Goal: Navigation & Orientation: Find specific page/section

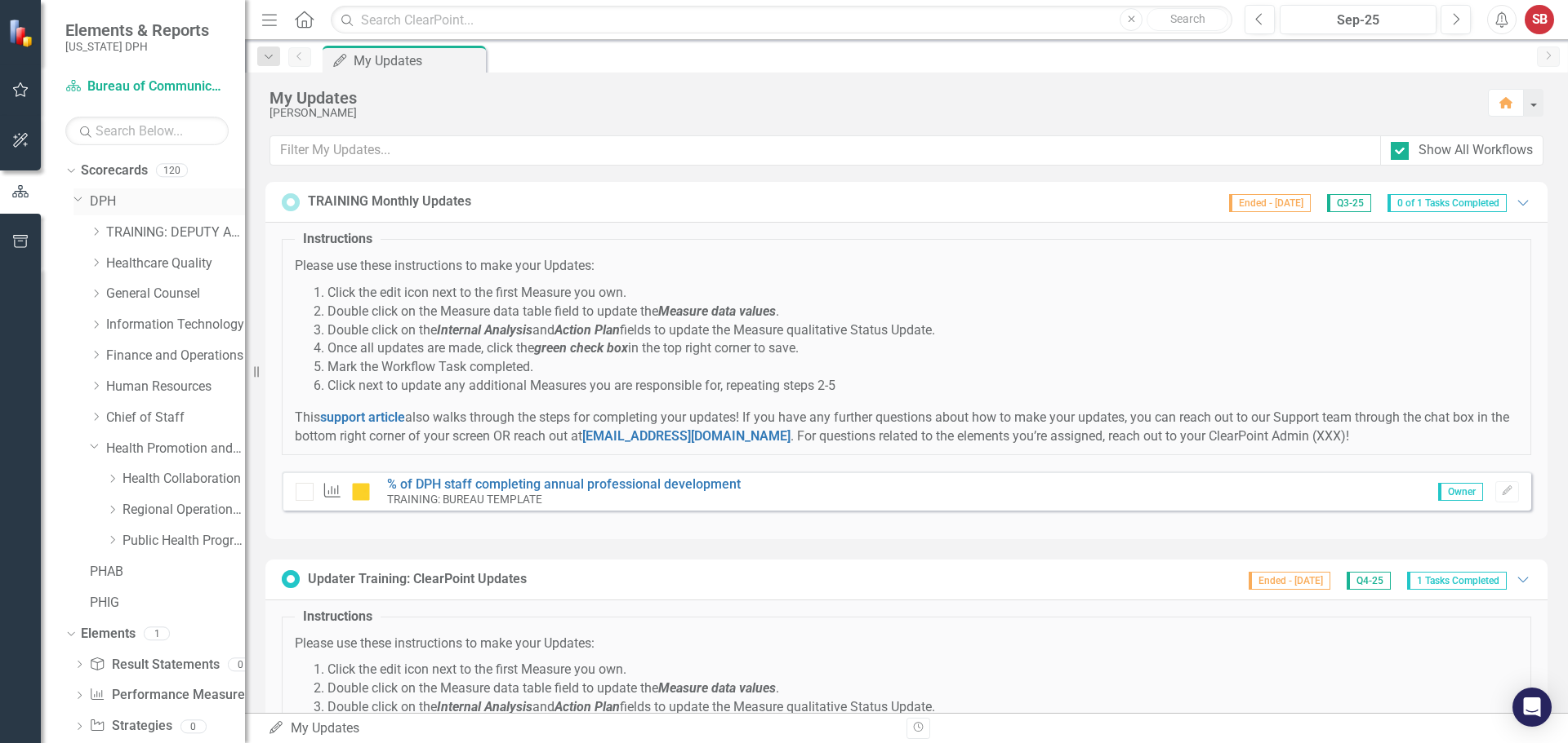
scroll to position [32, 0]
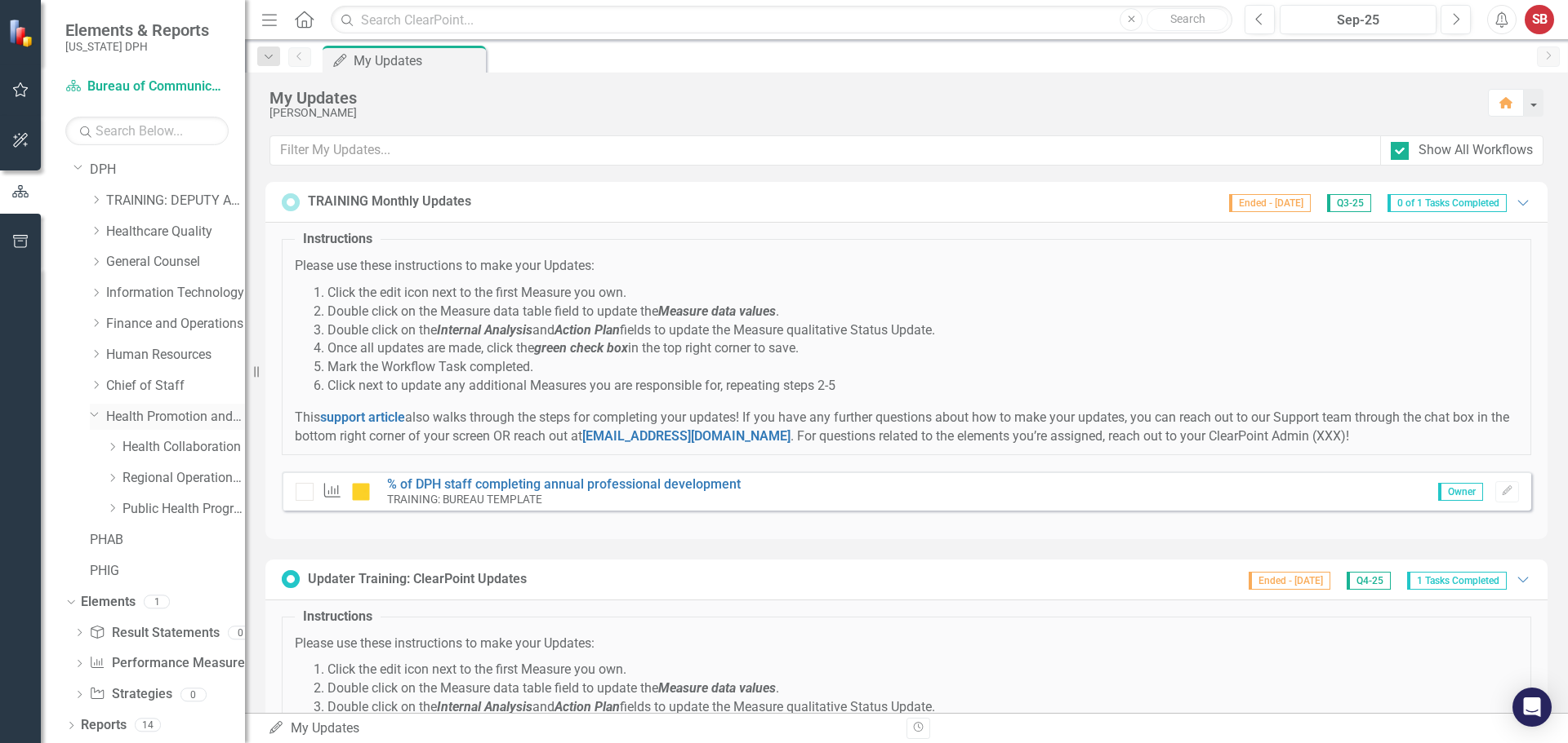
click at [101, 419] on div "Dropdown" at bounding box center [93, 413] width 14 height 12
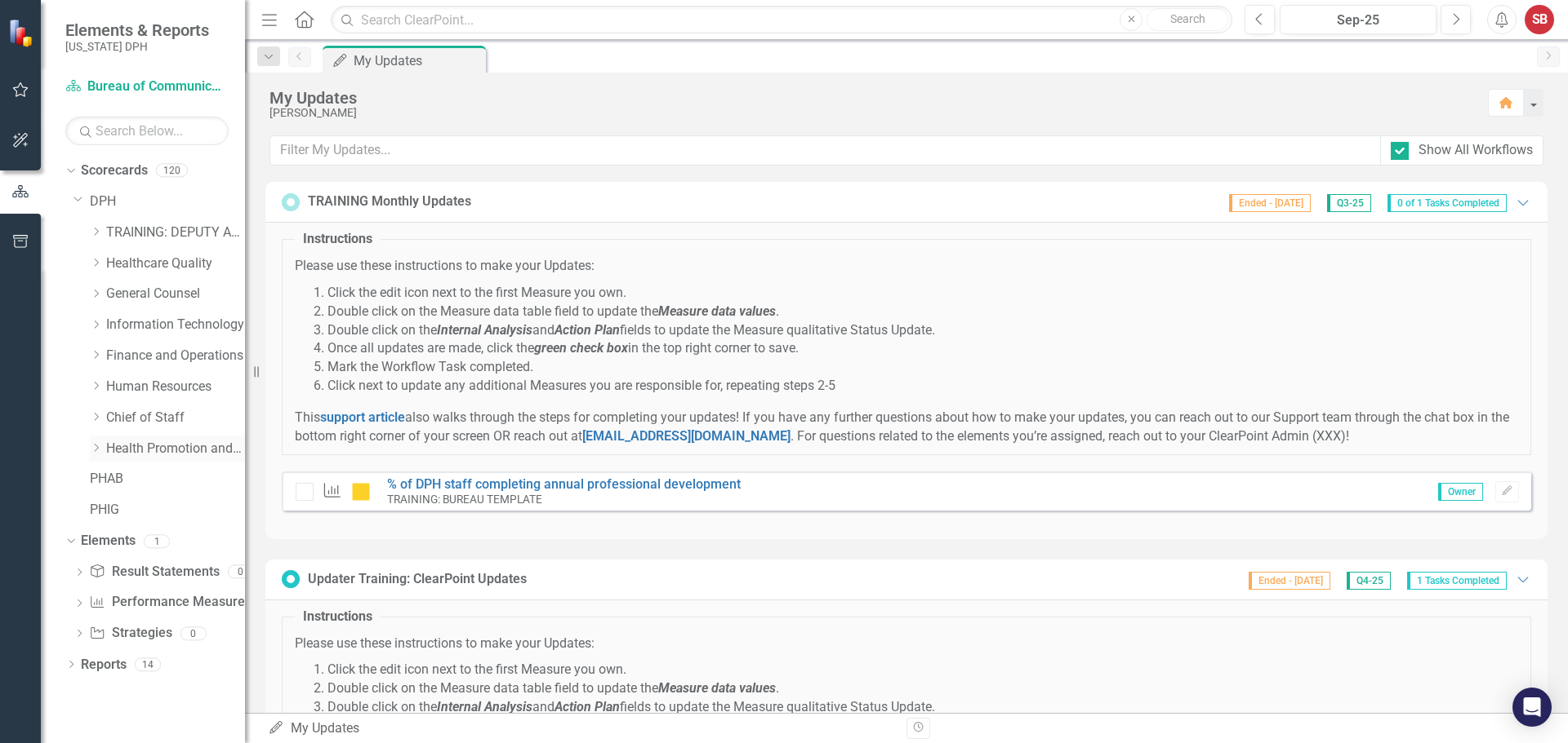
scroll to position [0, 0]
click at [97, 441] on div "Dropdown" at bounding box center [95, 448] width 12 height 14
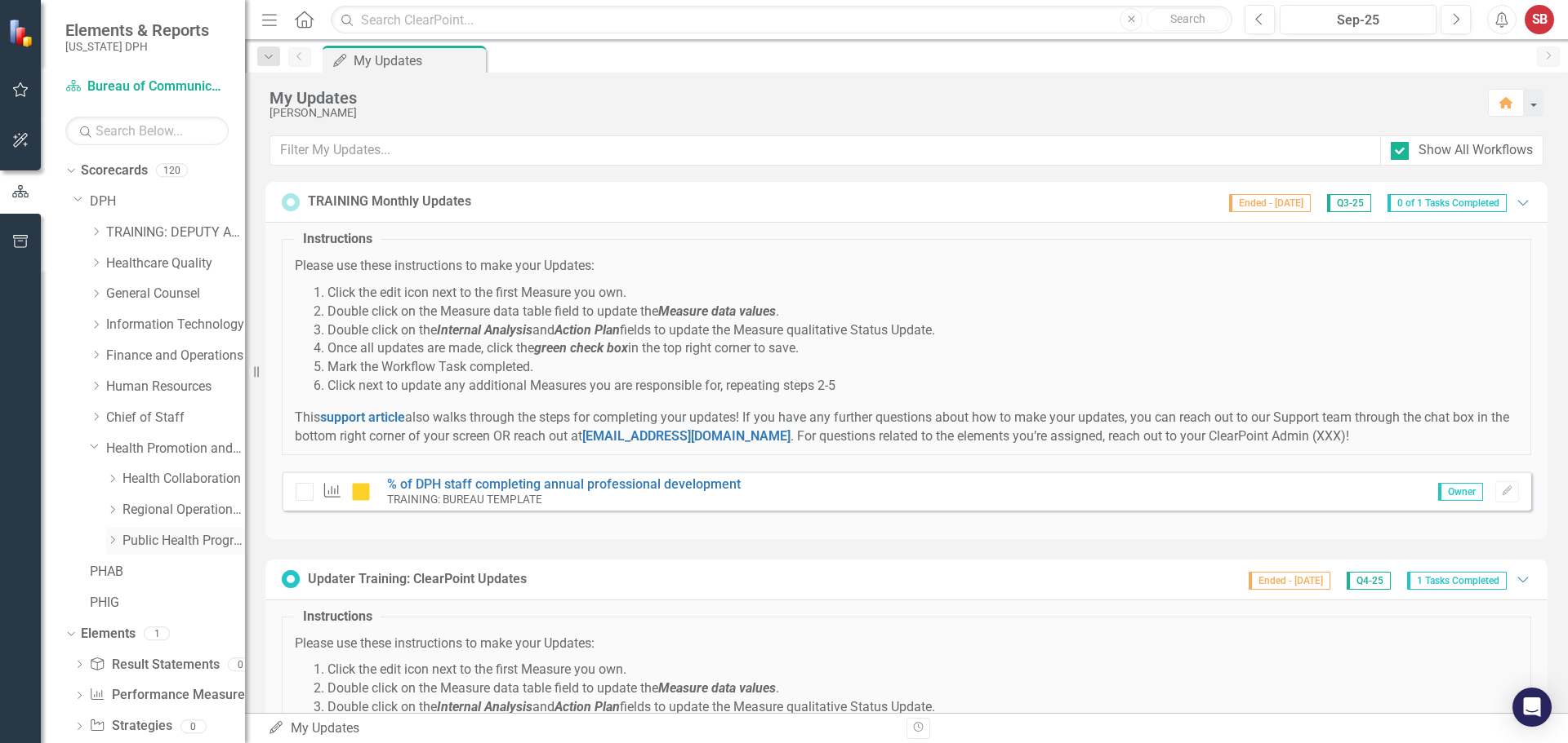
click at [111, 539] on icon "Dropdown" at bounding box center [112, 540] width 12 height 10
click at [169, 670] on link "Bureau of Community Nutrition Services" at bounding box center [192, 666] width 106 height 19
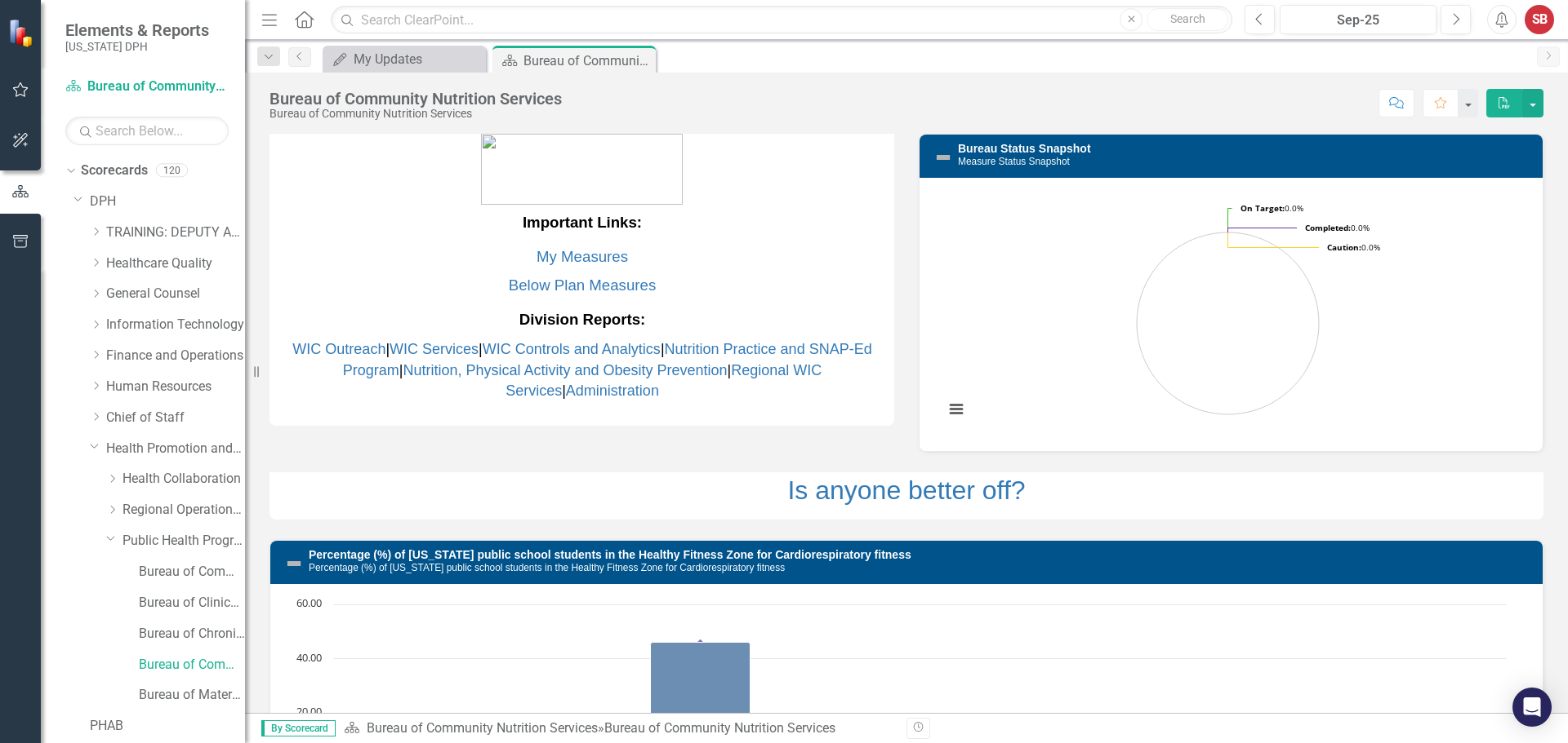
scroll to position [567, 0]
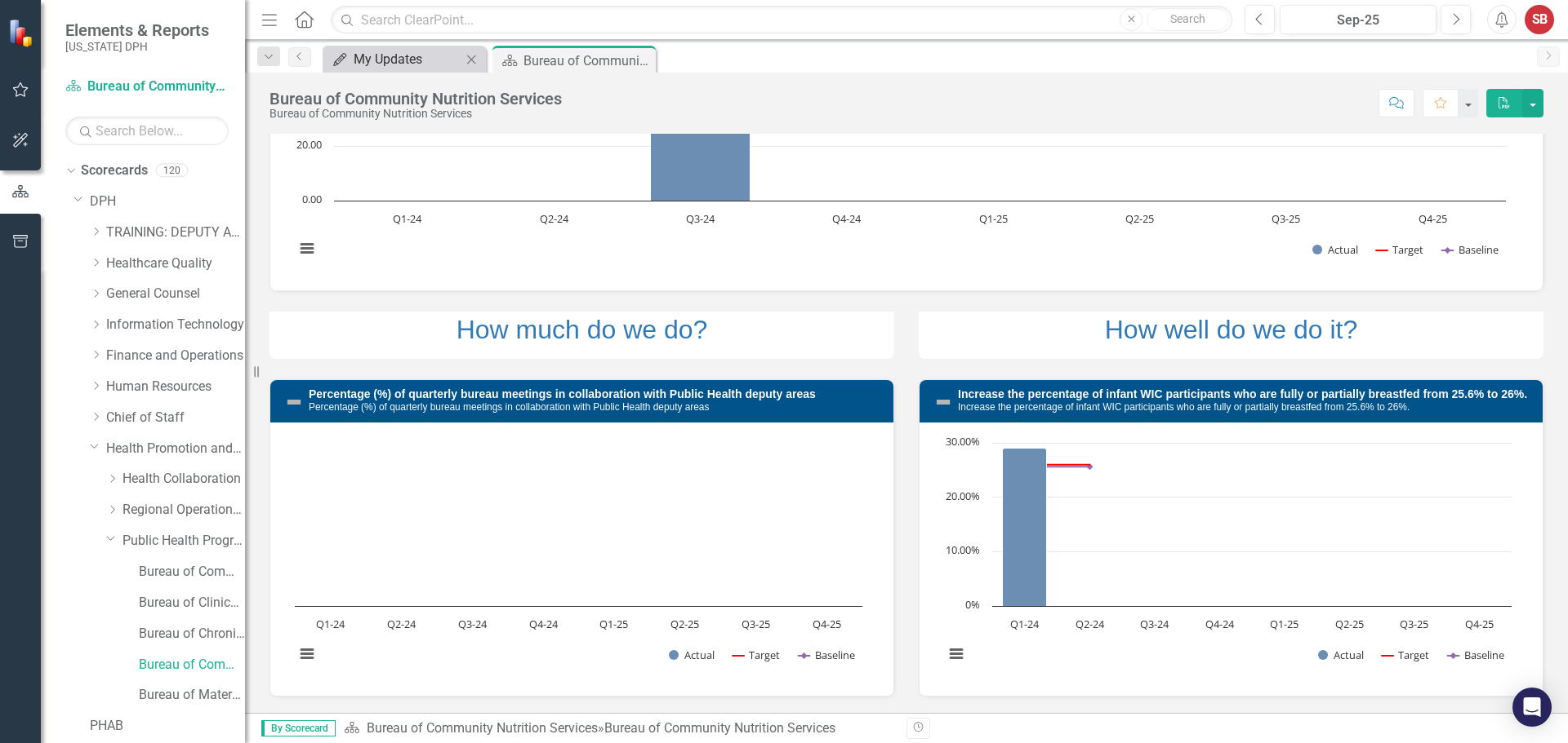
click at [411, 62] on div "My Updates" at bounding box center [407, 60] width 108 height 20
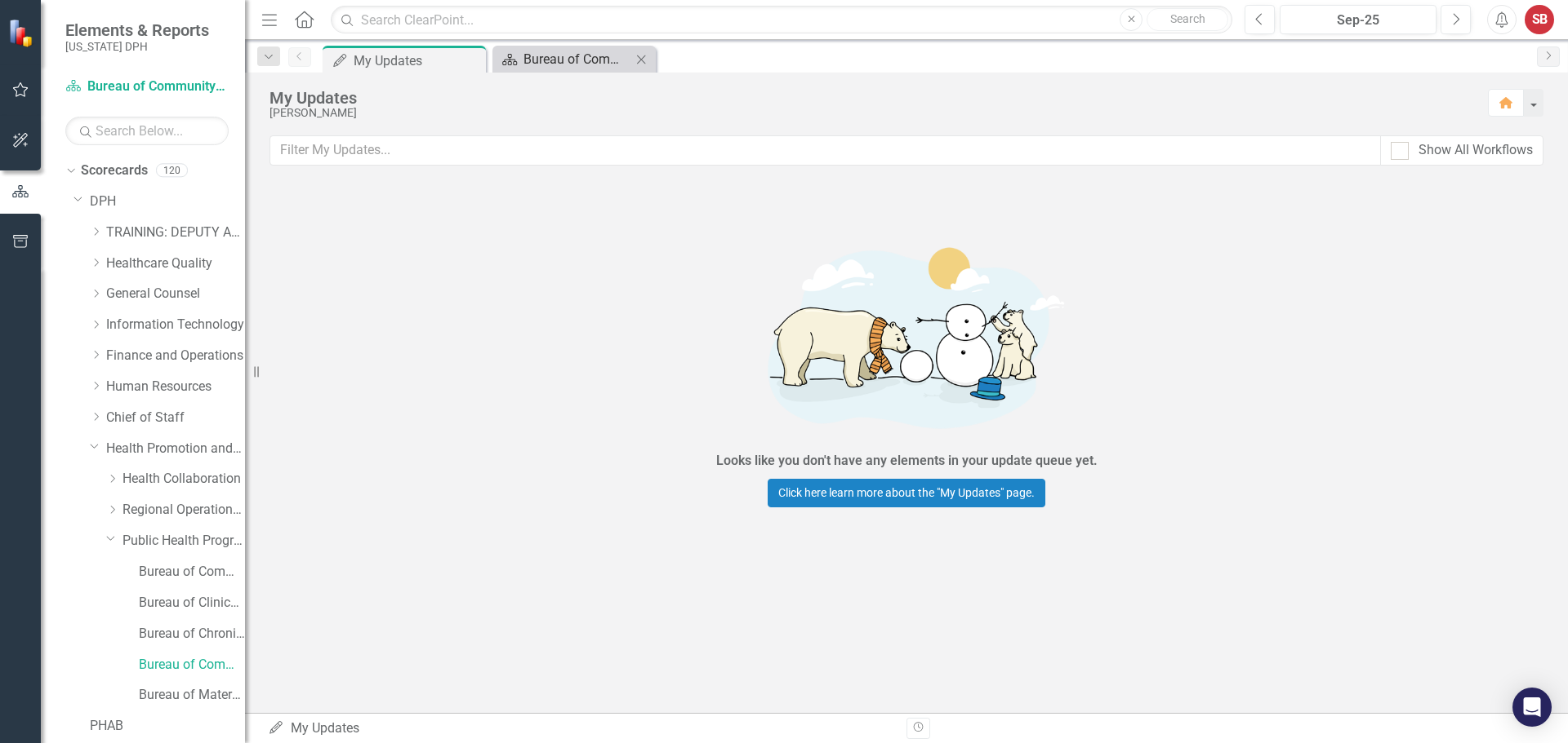
click at [524, 58] on div "Bureau of Community Nutrition Services" at bounding box center [578, 60] width 108 height 20
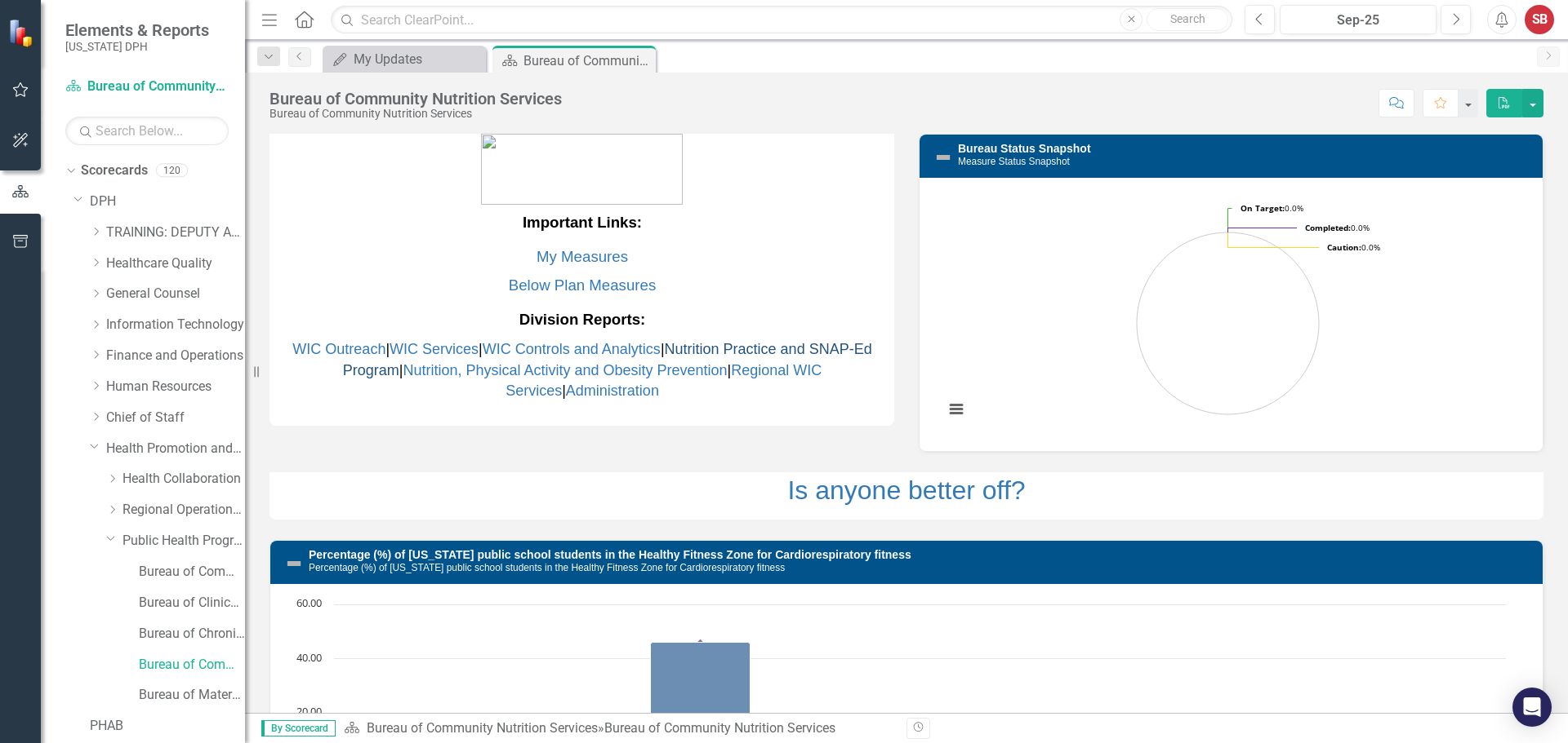
click at [804, 352] on link "Nutrition Practice and SNAP-Ed Program" at bounding box center [607, 359] width 529 height 37
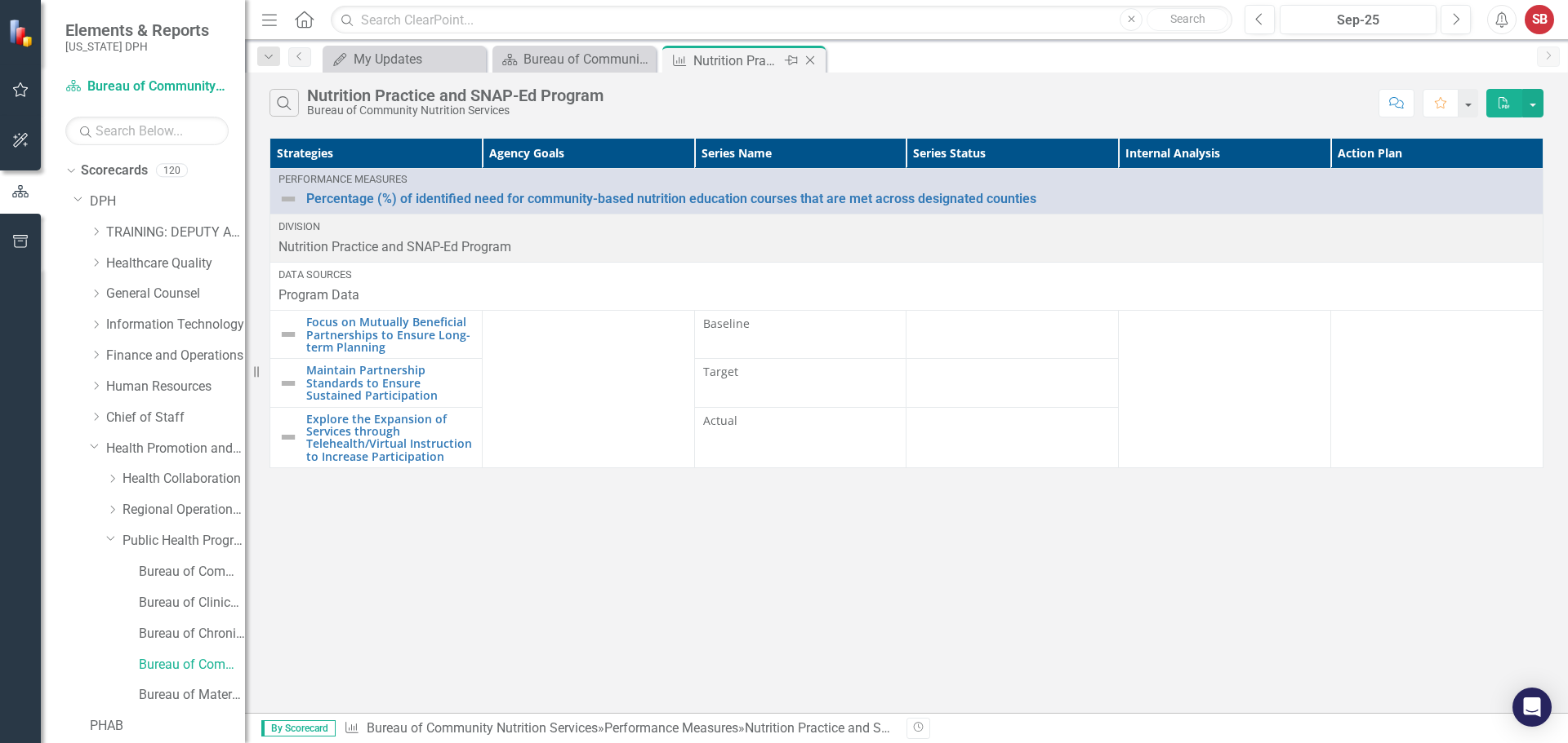
click at [811, 56] on icon "Close" at bounding box center [811, 61] width 17 height 13
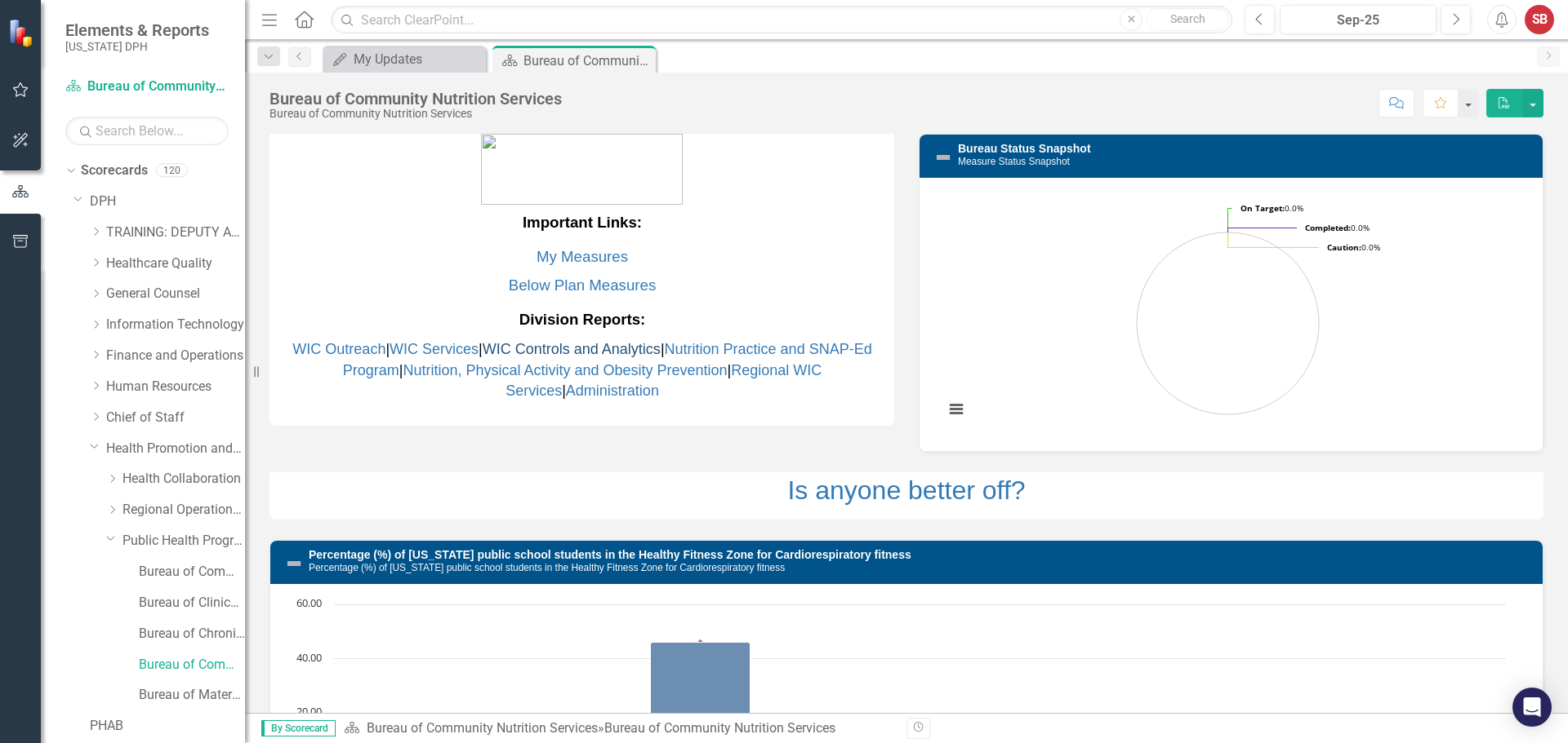
click at [599, 353] on link "WIC Controls and Analytics" at bounding box center [571, 349] width 178 height 17
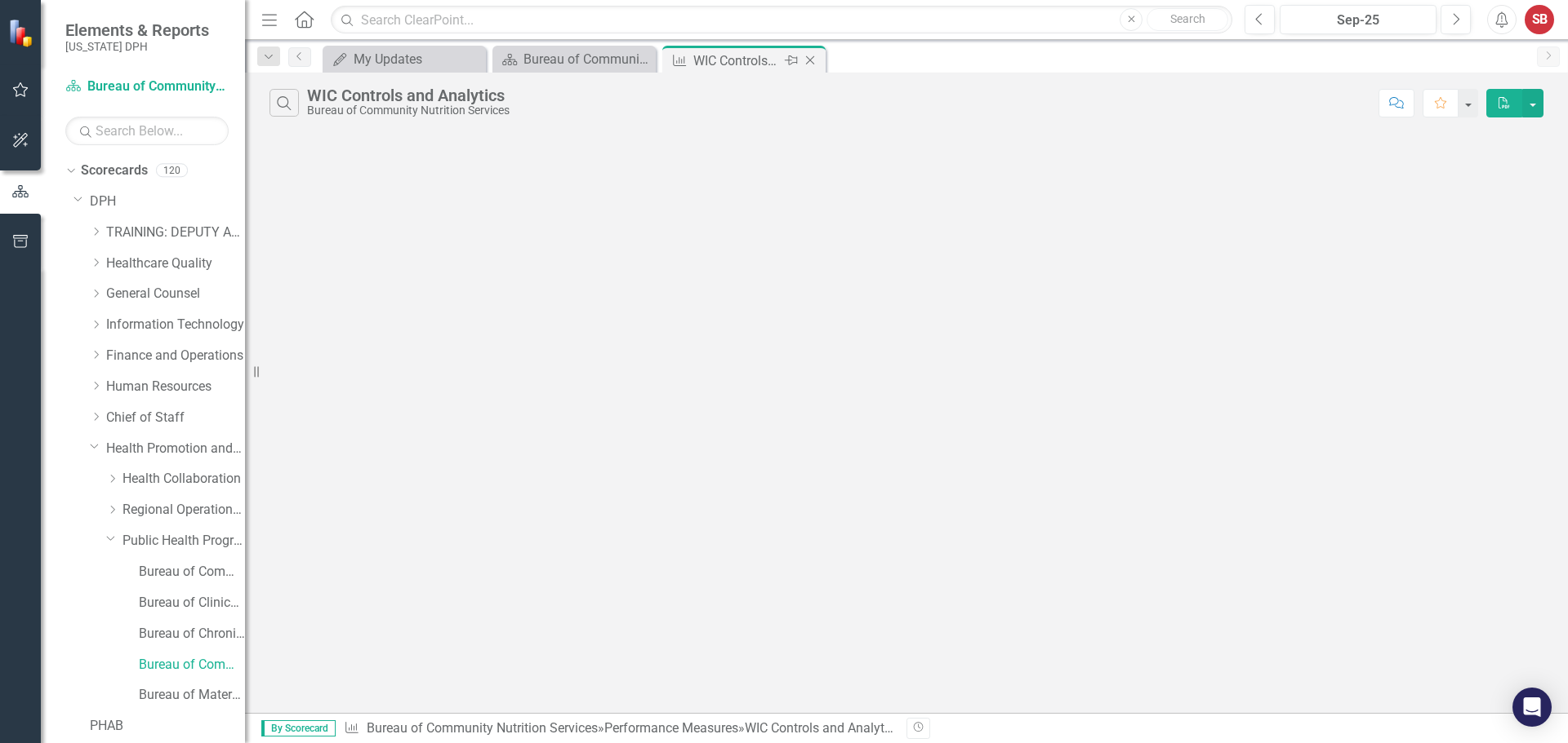
click at [815, 65] on icon "Close" at bounding box center [811, 61] width 17 height 13
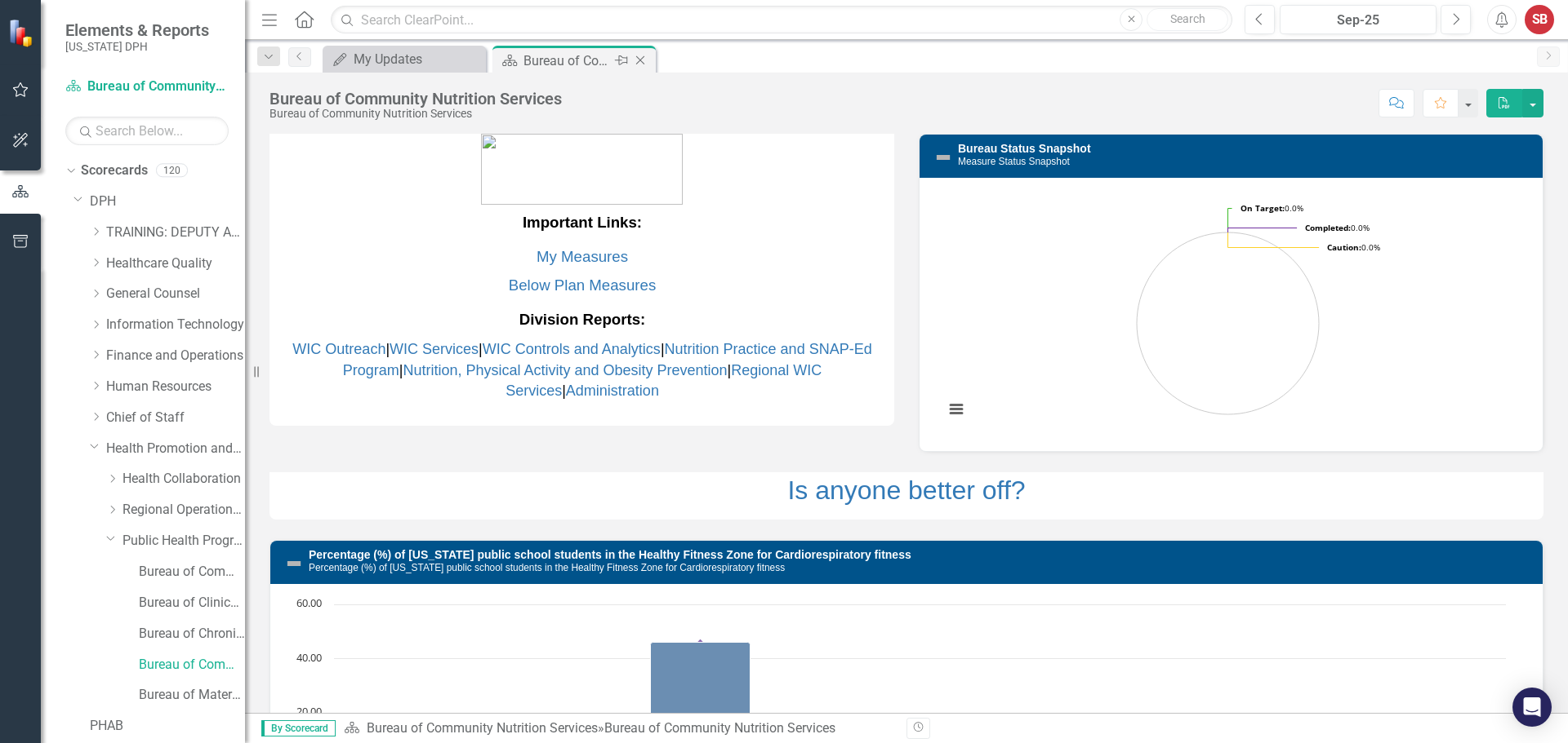
click at [599, 68] on div "Bureau of Community Nutrition Services" at bounding box center [567, 61] width 88 height 20
click at [400, 351] on link "WIC Services" at bounding box center [434, 349] width 89 height 17
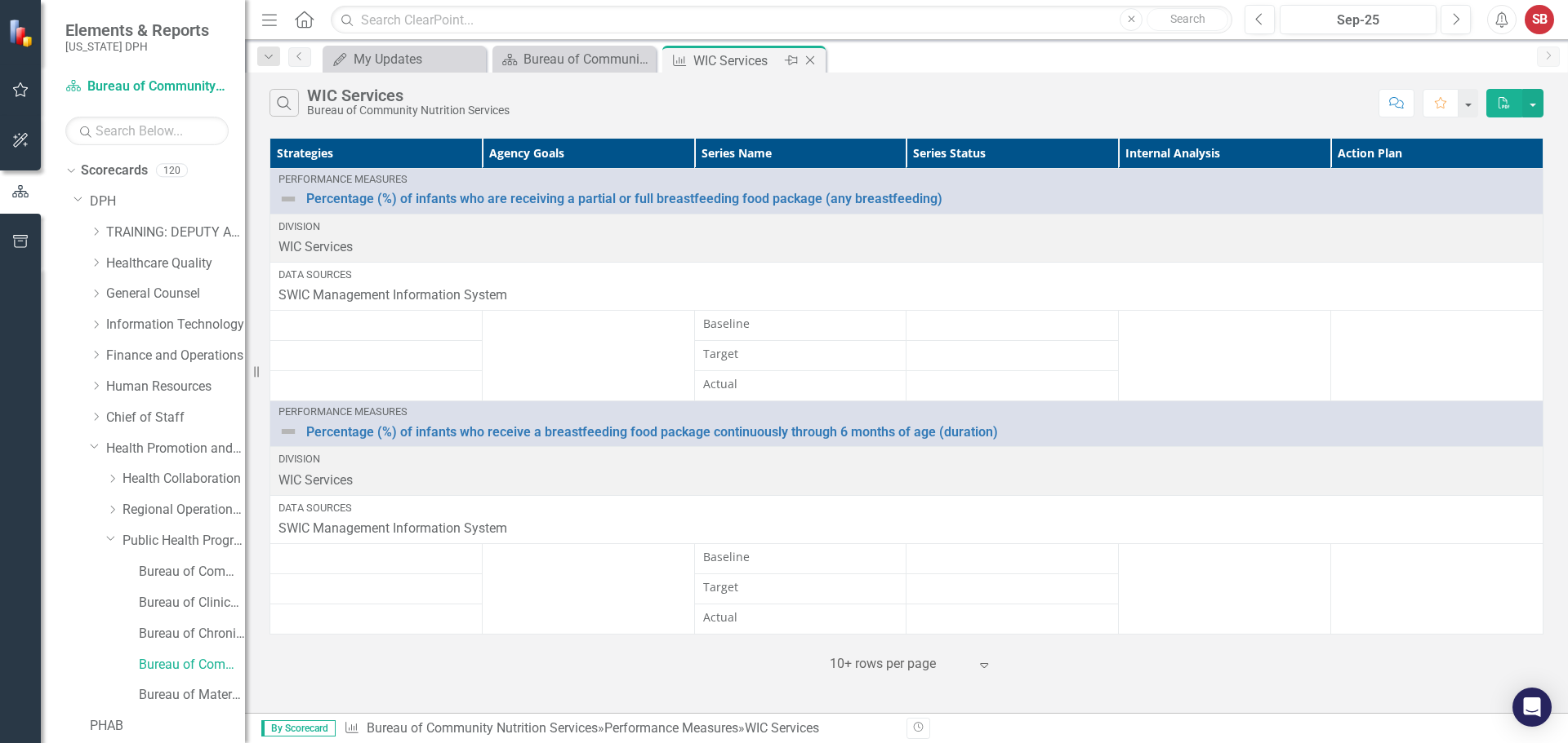
click at [816, 56] on icon "Close" at bounding box center [811, 61] width 17 height 13
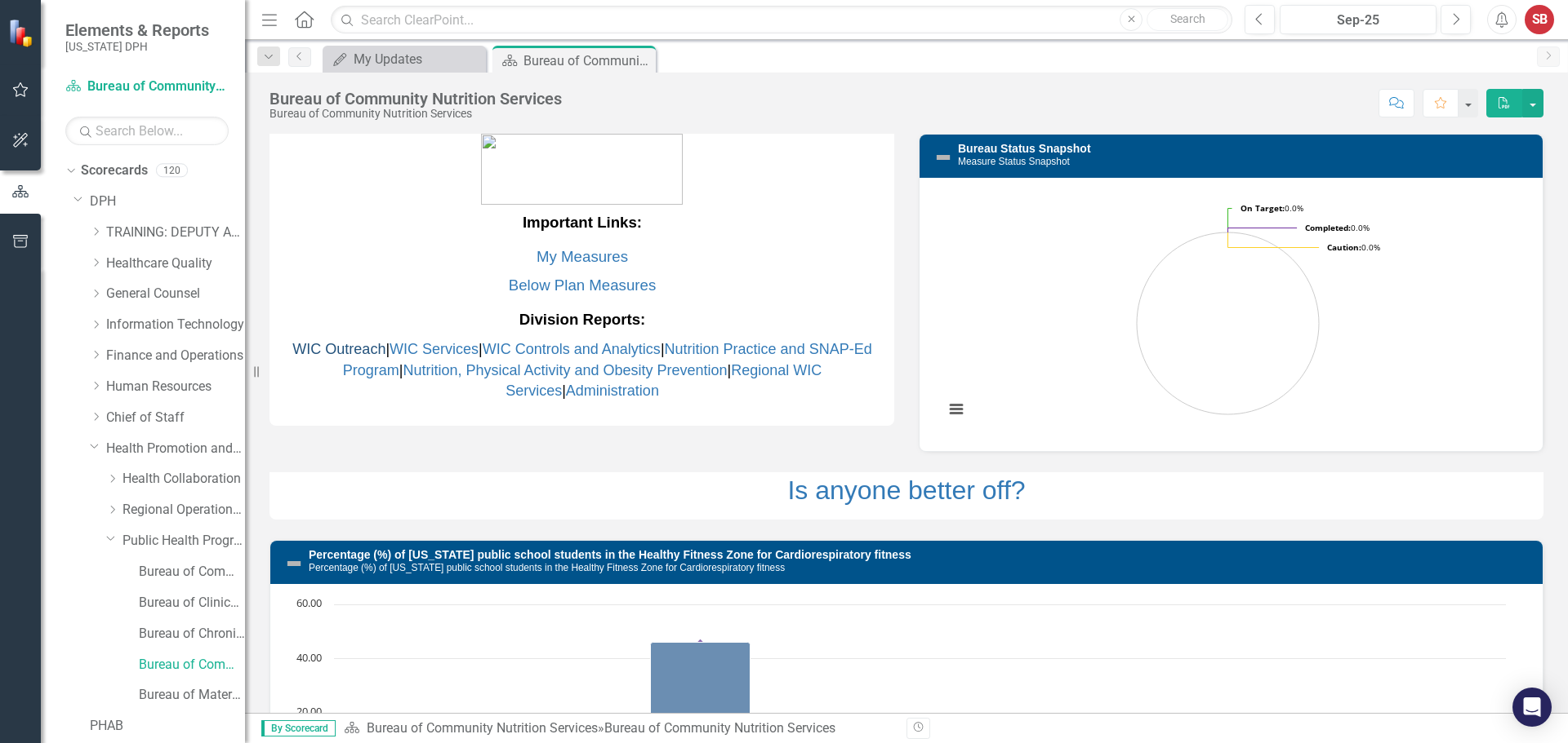
click at [345, 351] on link "WIC Outreach" at bounding box center [339, 349] width 93 height 17
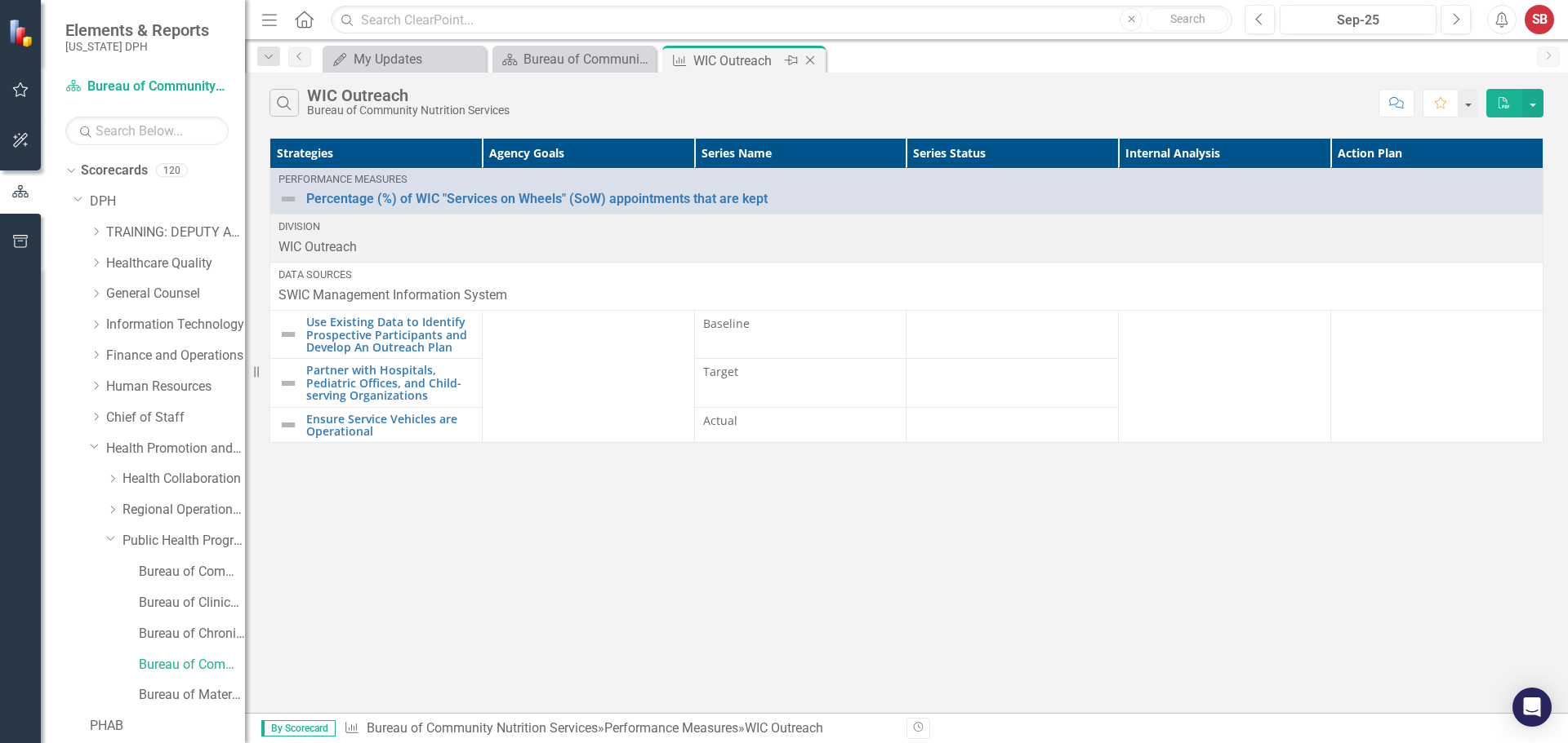
click at [809, 63] on icon "Close" at bounding box center [811, 61] width 17 height 13
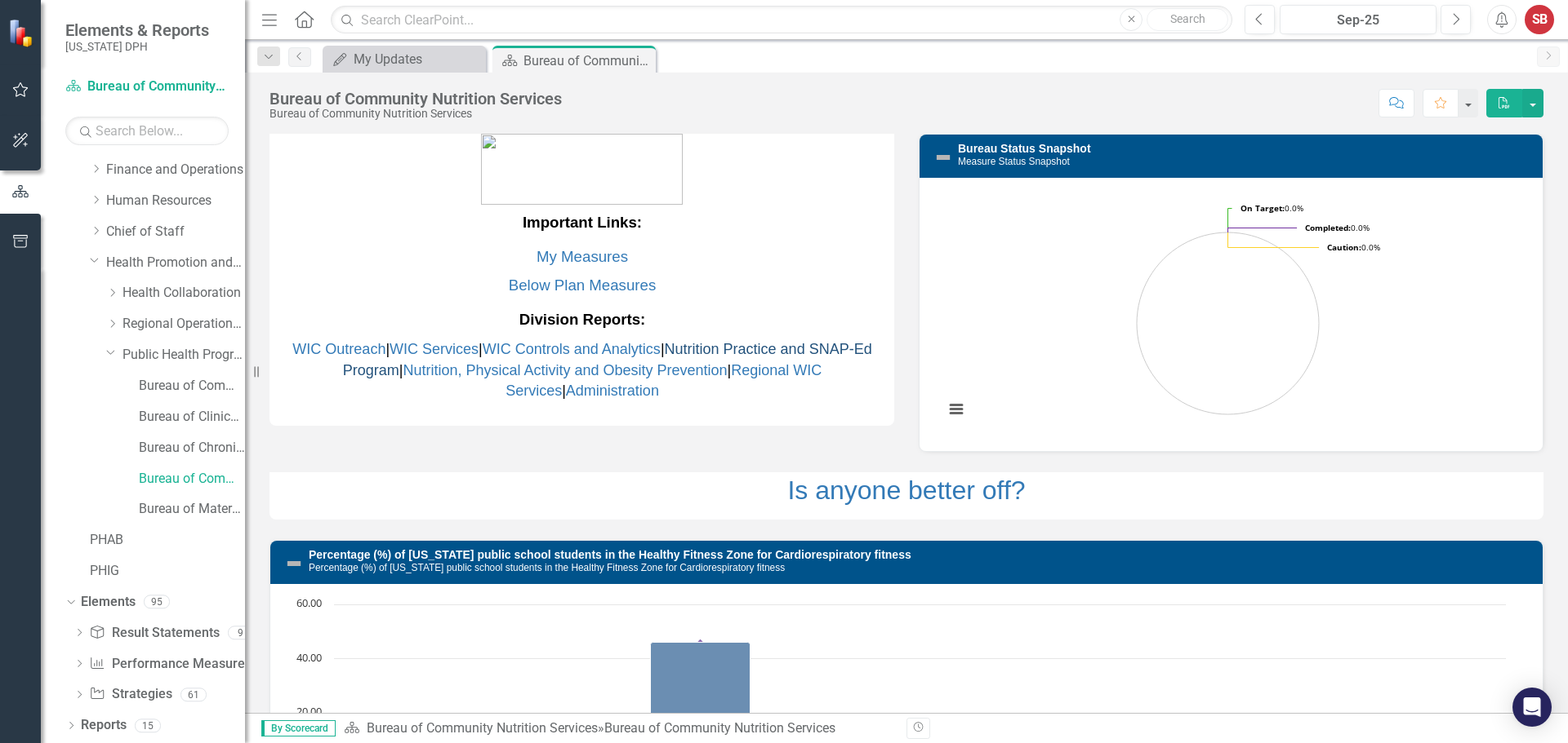
click at [729, 345] on link "Nutrition Practice and SNAP-Ed Program" at bounding box center [607, 359] width 529 height 37
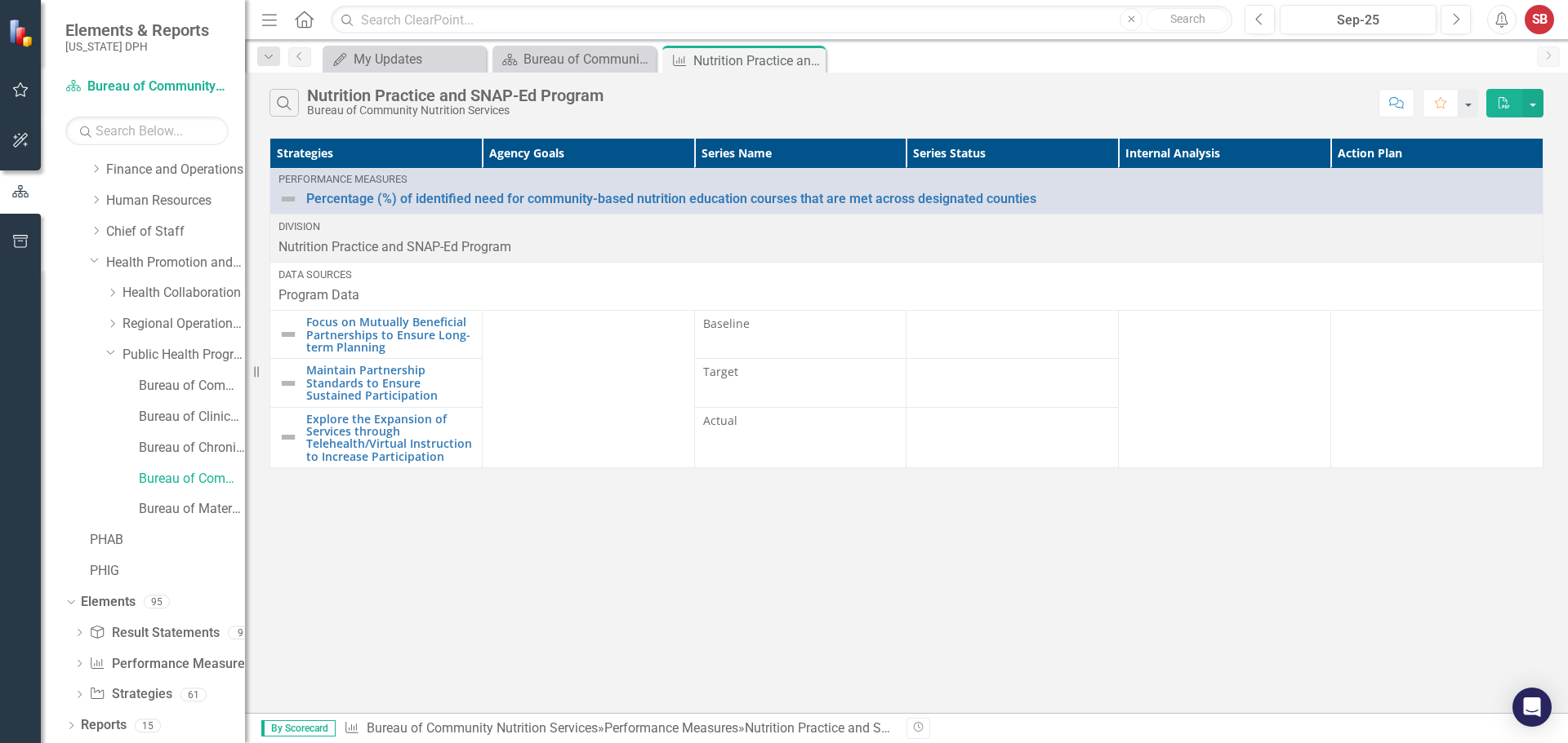
click at [536, 153] on th "Agency Goals" at bounding box center [588, 154] width 212 height 30
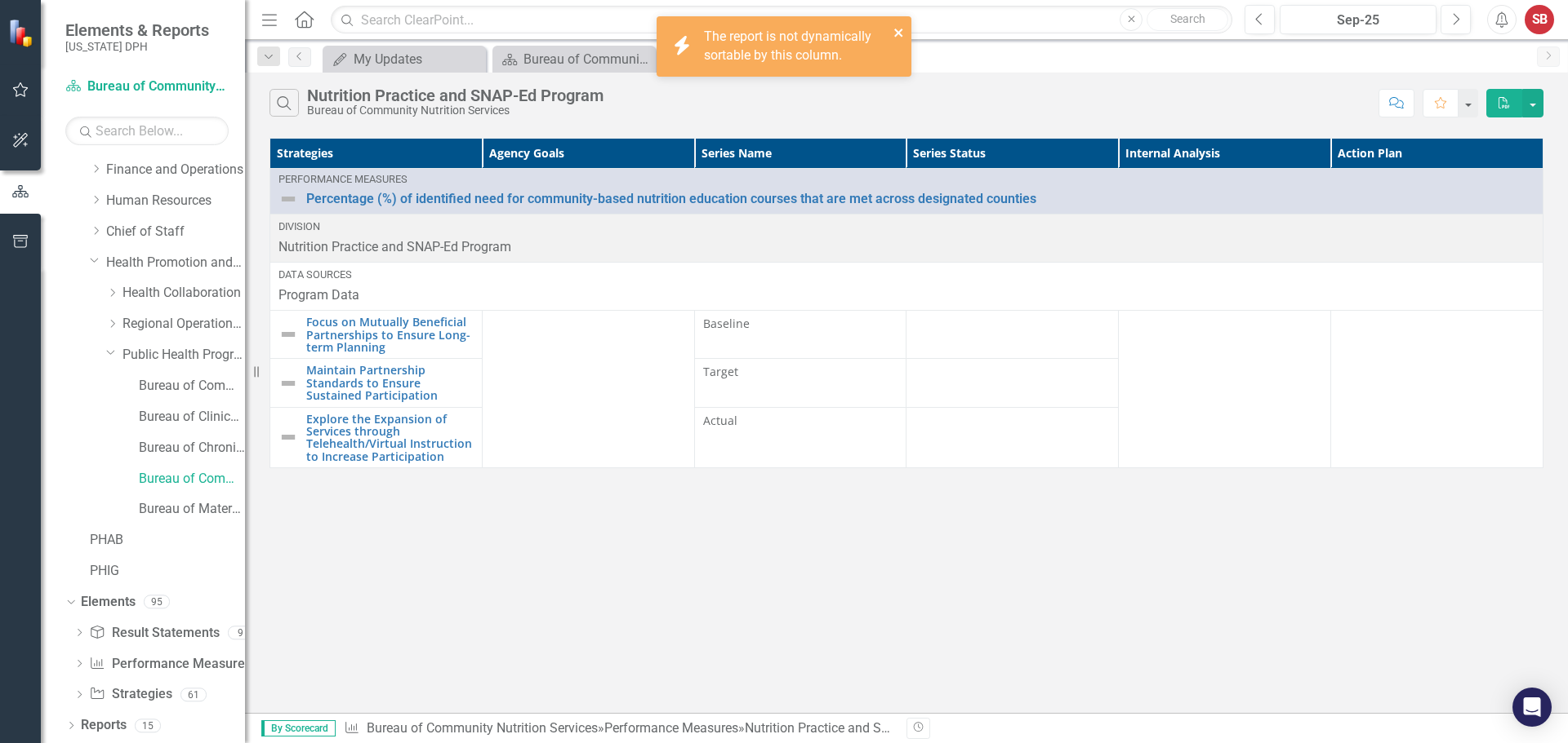
click at [898, 36] on icon "close" at bounding box center [899, 33] width 11 height 13
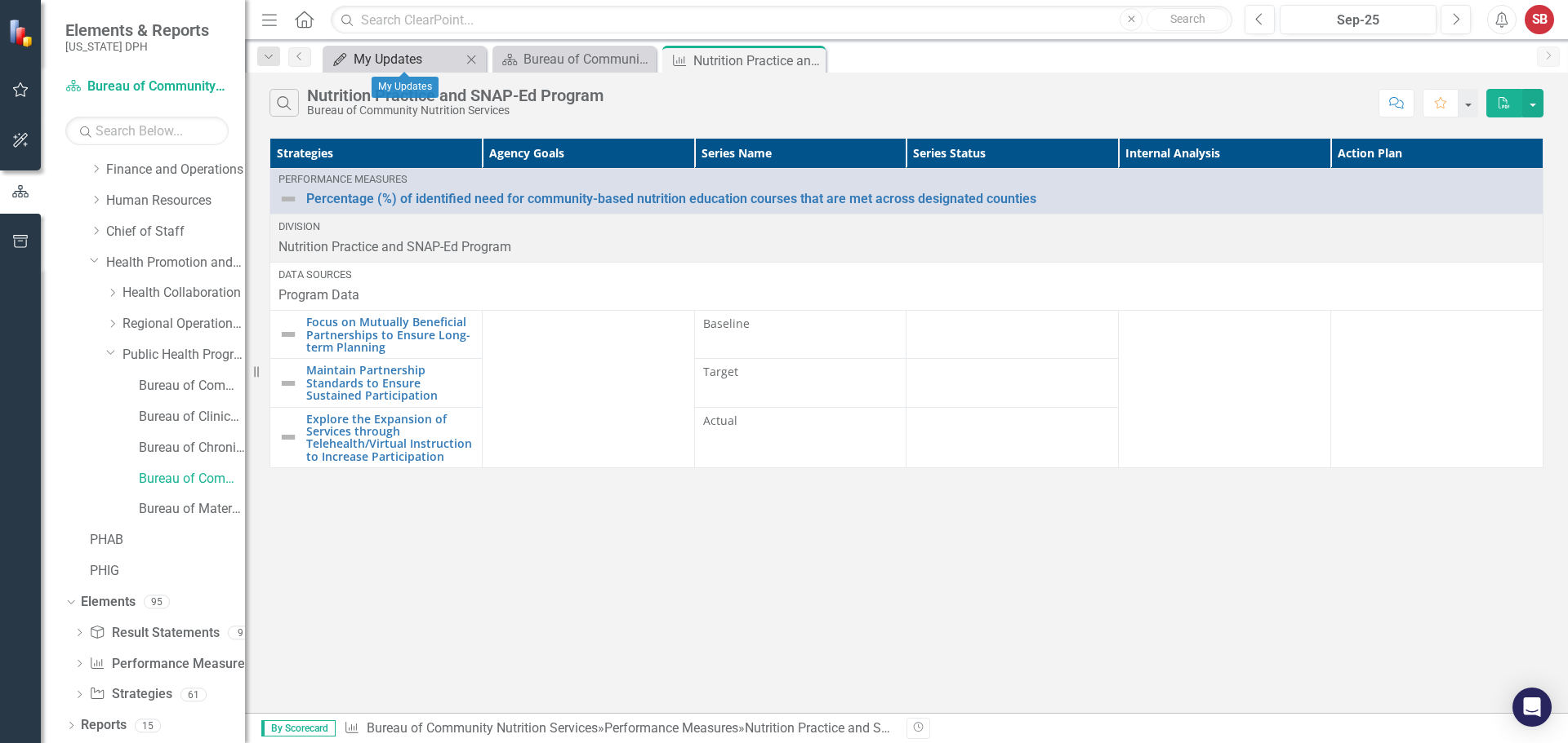
click at [393, 56] on div "My Updates" at bounding box center [407, 60] width 108 height 20
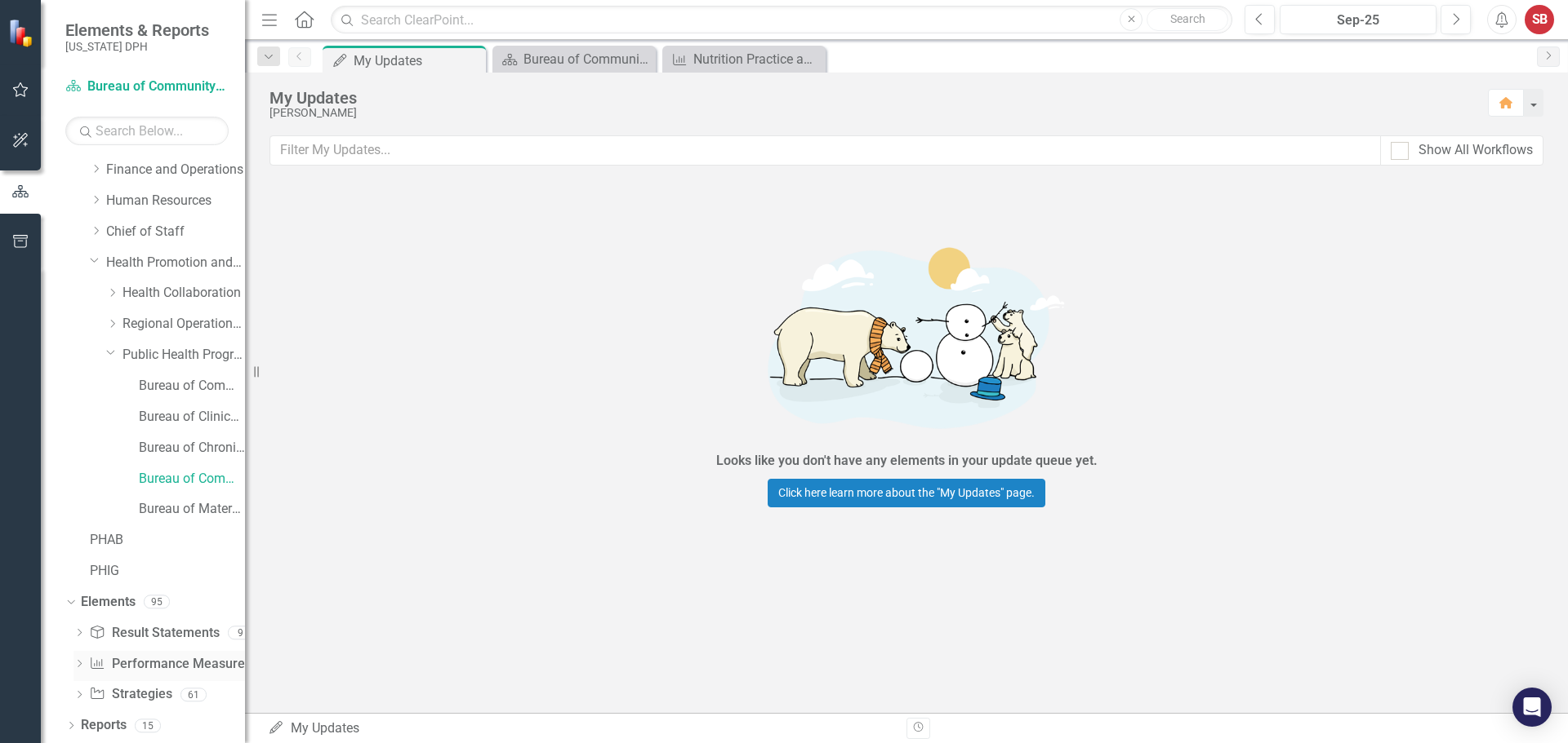
click at [79, 665] on icon "Dropdown" at bounding box center [79, 666] width 11 height 9
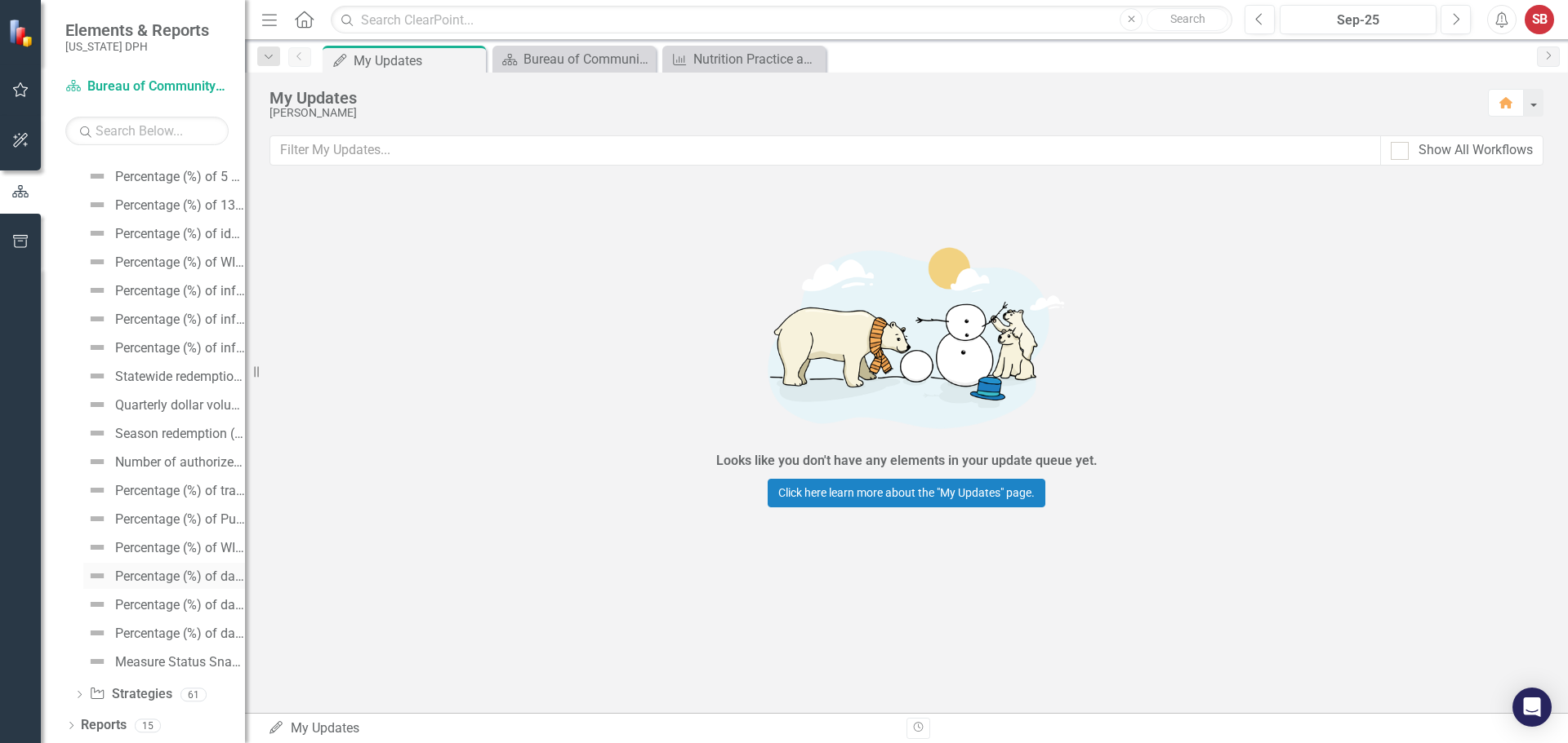
scroll to position [574, 0]
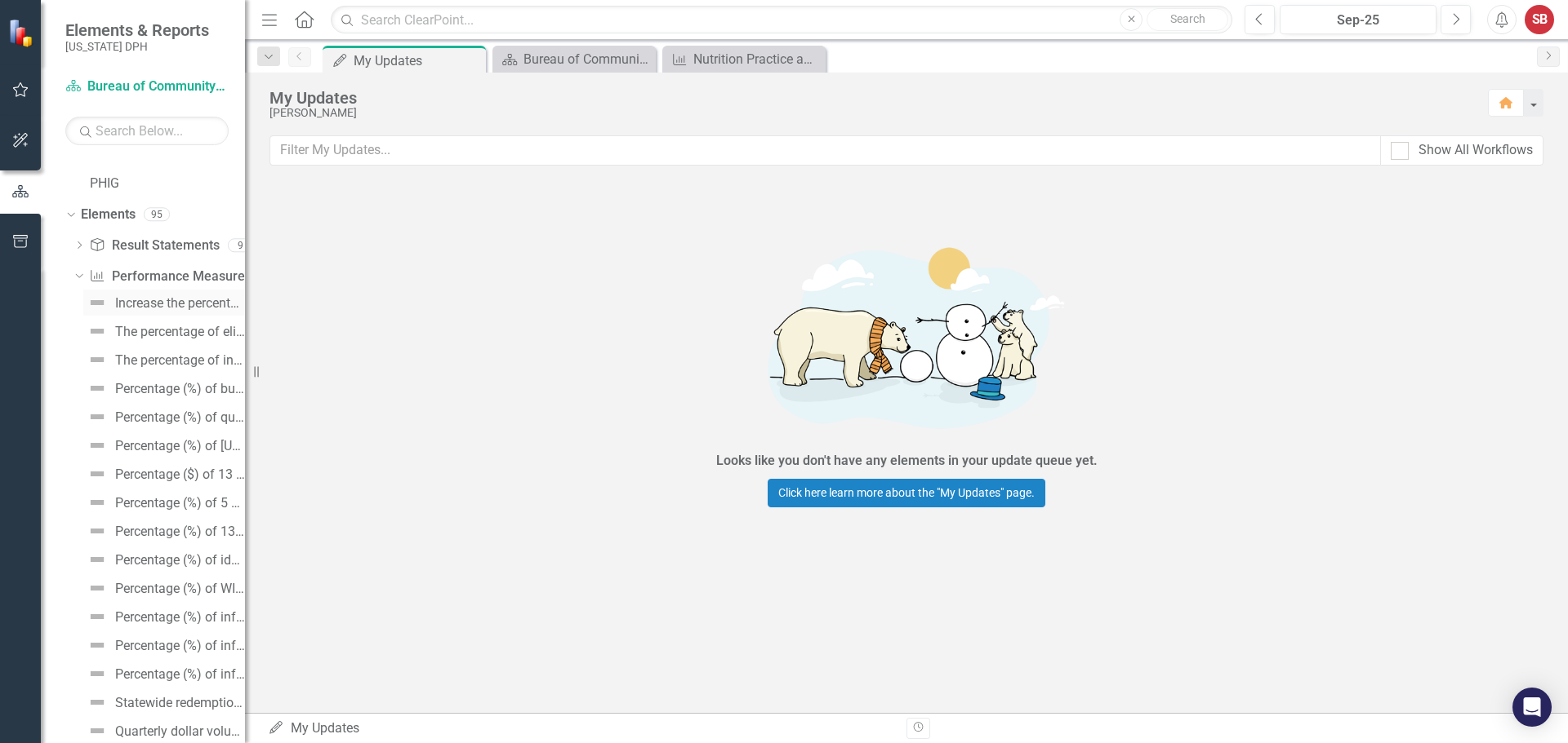
click at [99, 300] on img at bounding box center [97, 303] width 20 height 20
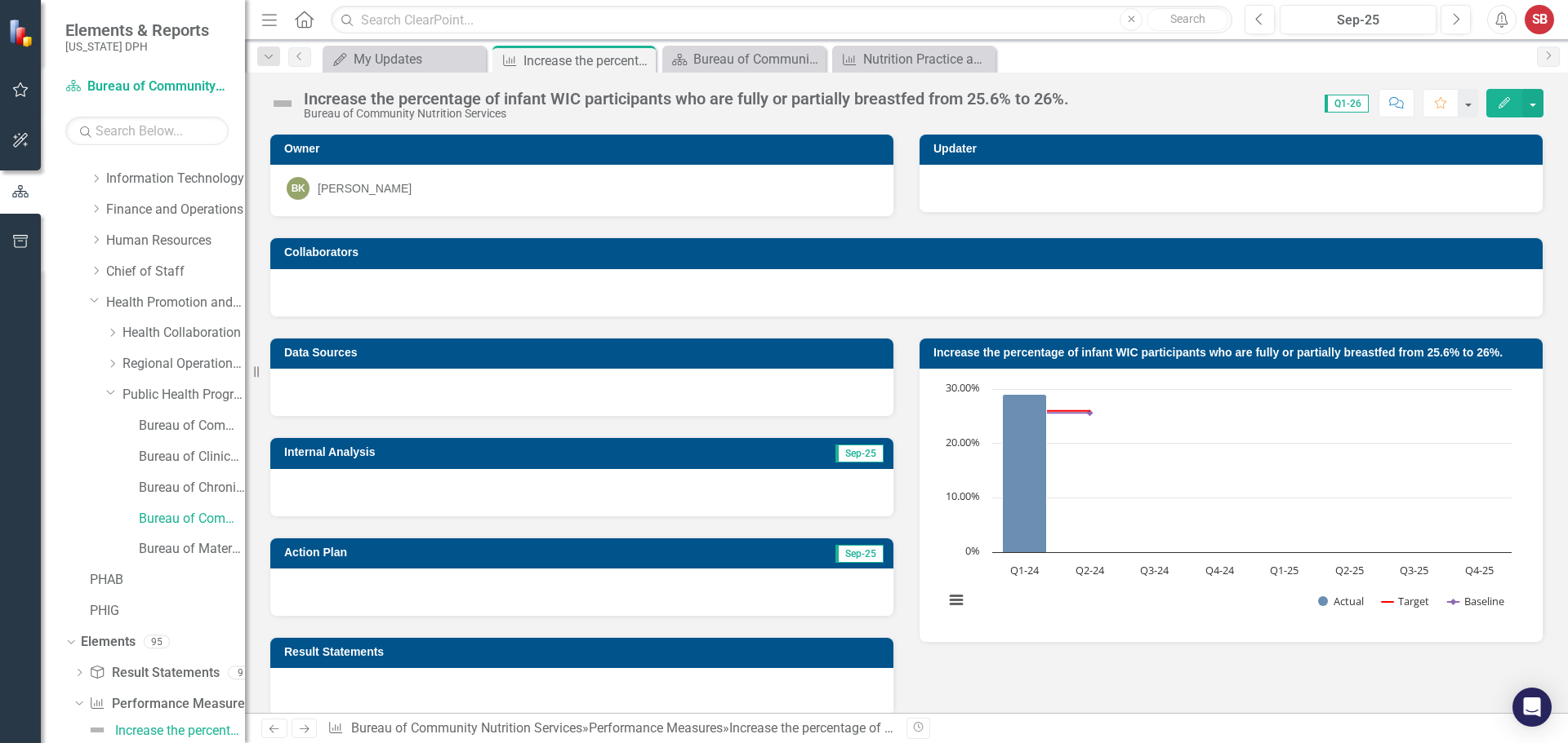
click at [440, 74] on div "Increase the percentage of infant WIC participants who are fully or partially b…" at bounding box center [907, 97] width 1323 height 49
click at [440, 72] on div "My Updates My Updates Close" at bounding box center [403, 59] width 163 height 27
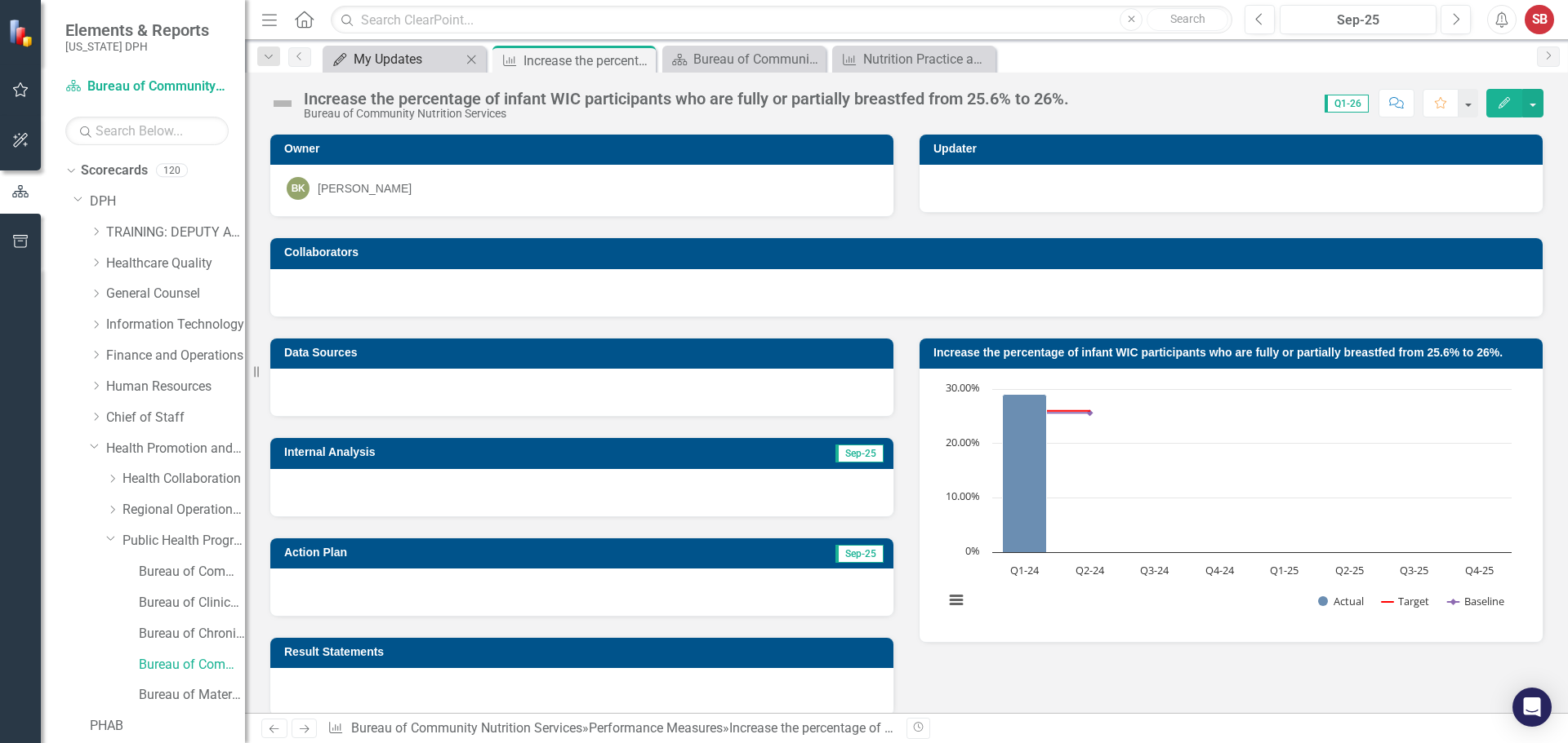
click at [438, 63] on div "My Updates" at bounding box center [407, 60] width 108 height 20
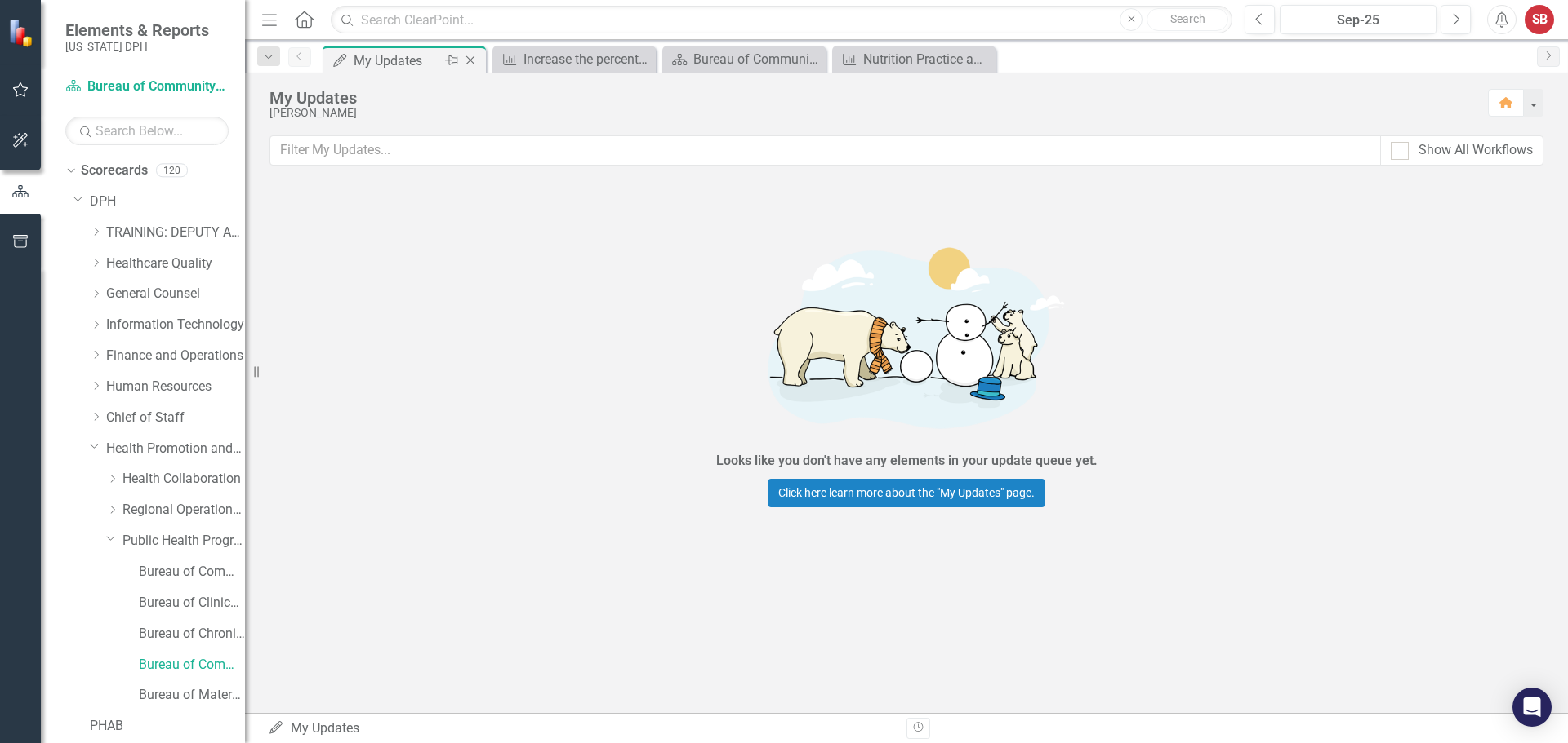
click at [347, 57] on icon "My Updates" at bounding box center [340, 61] width 17 height 13
click at [340, 63] on icon "My Updates" at bounding box center [340, 61] width 17 height 13
click at [339, 62] on icon at bounding box center [340, 61] width 13 height 13
click at [341, 60] on icon at bounding box center [340, 61] width 13 height 13
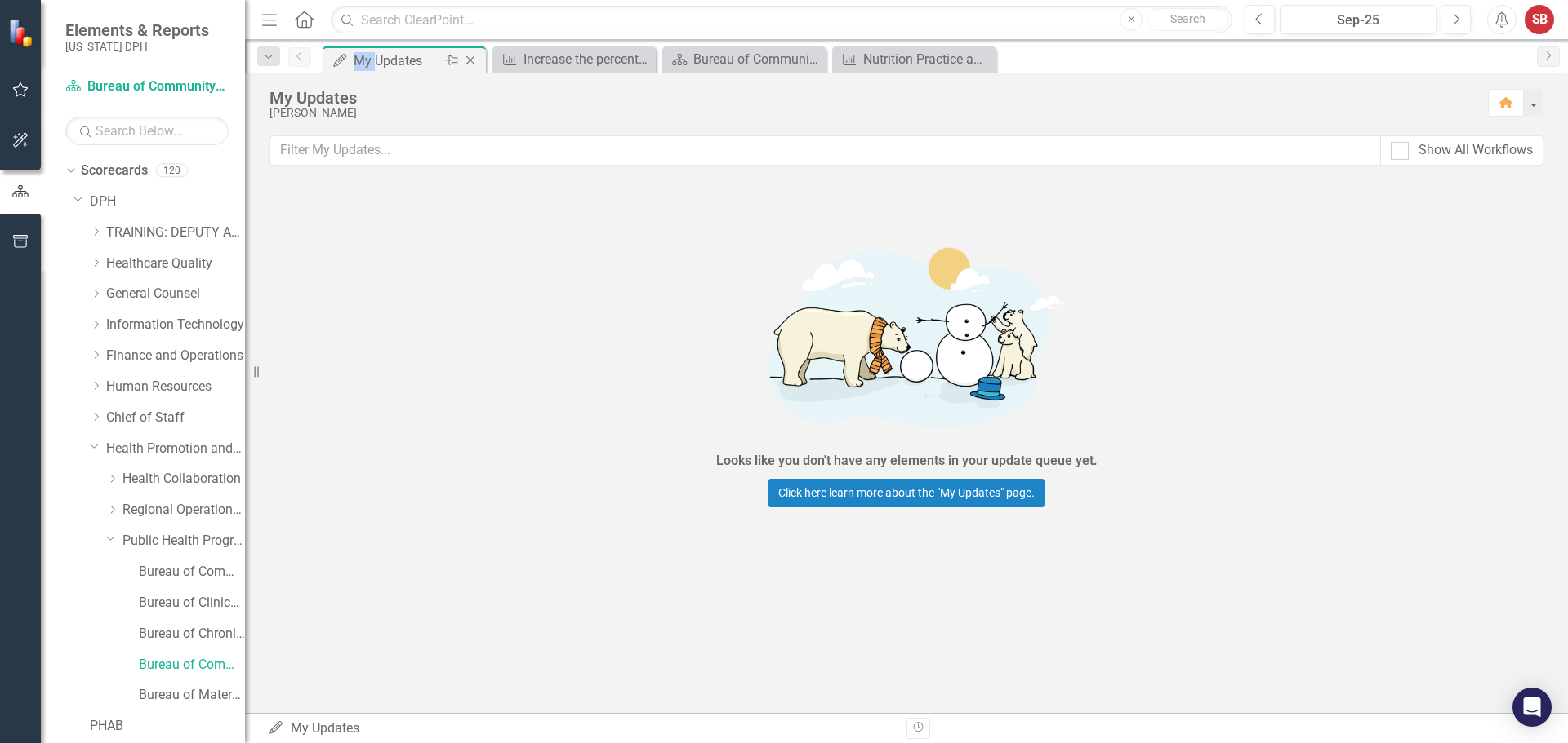
click at [353, 58] on div "My Updates" at bounding box center [397, 61] width 88 height 20
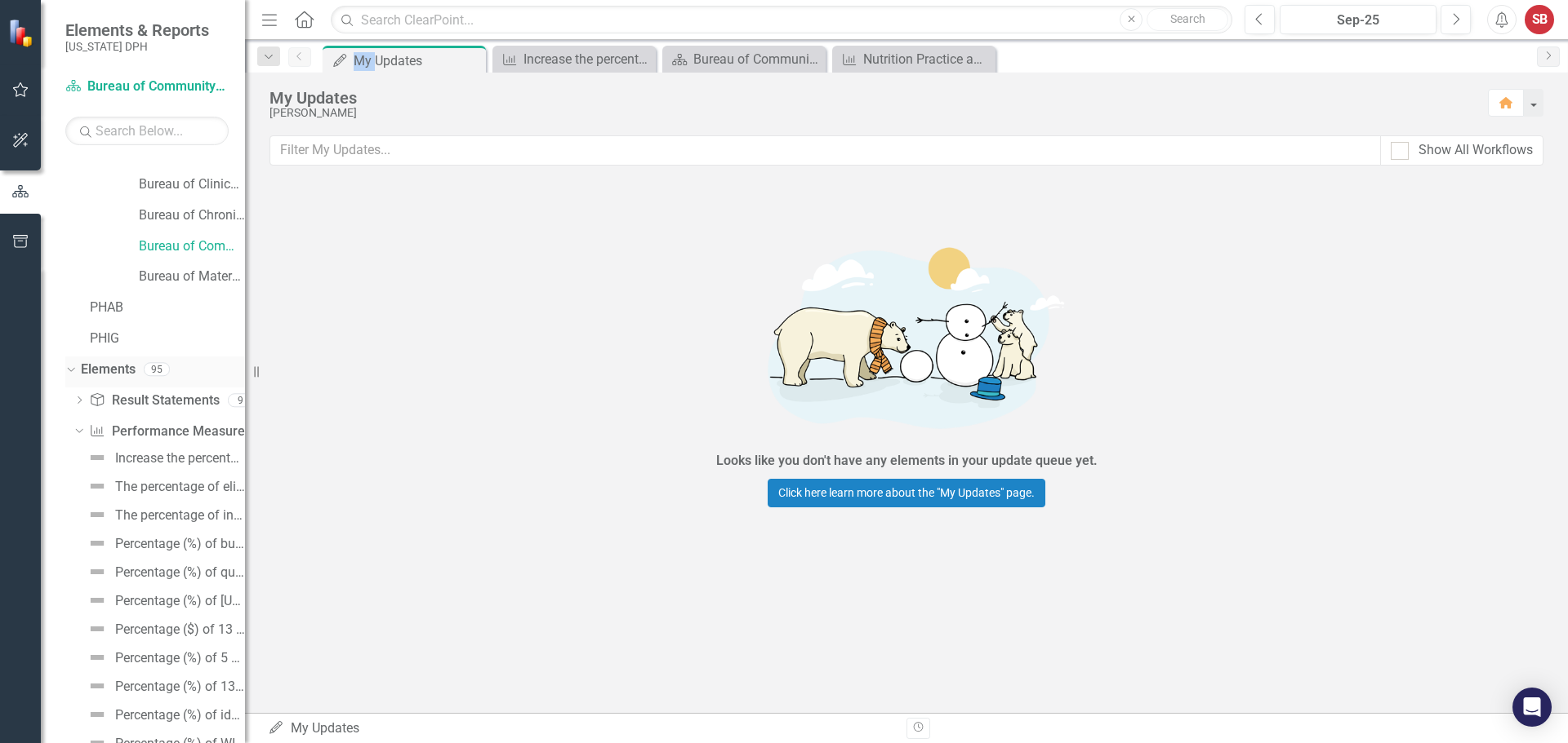
scroll to position [411, 0]
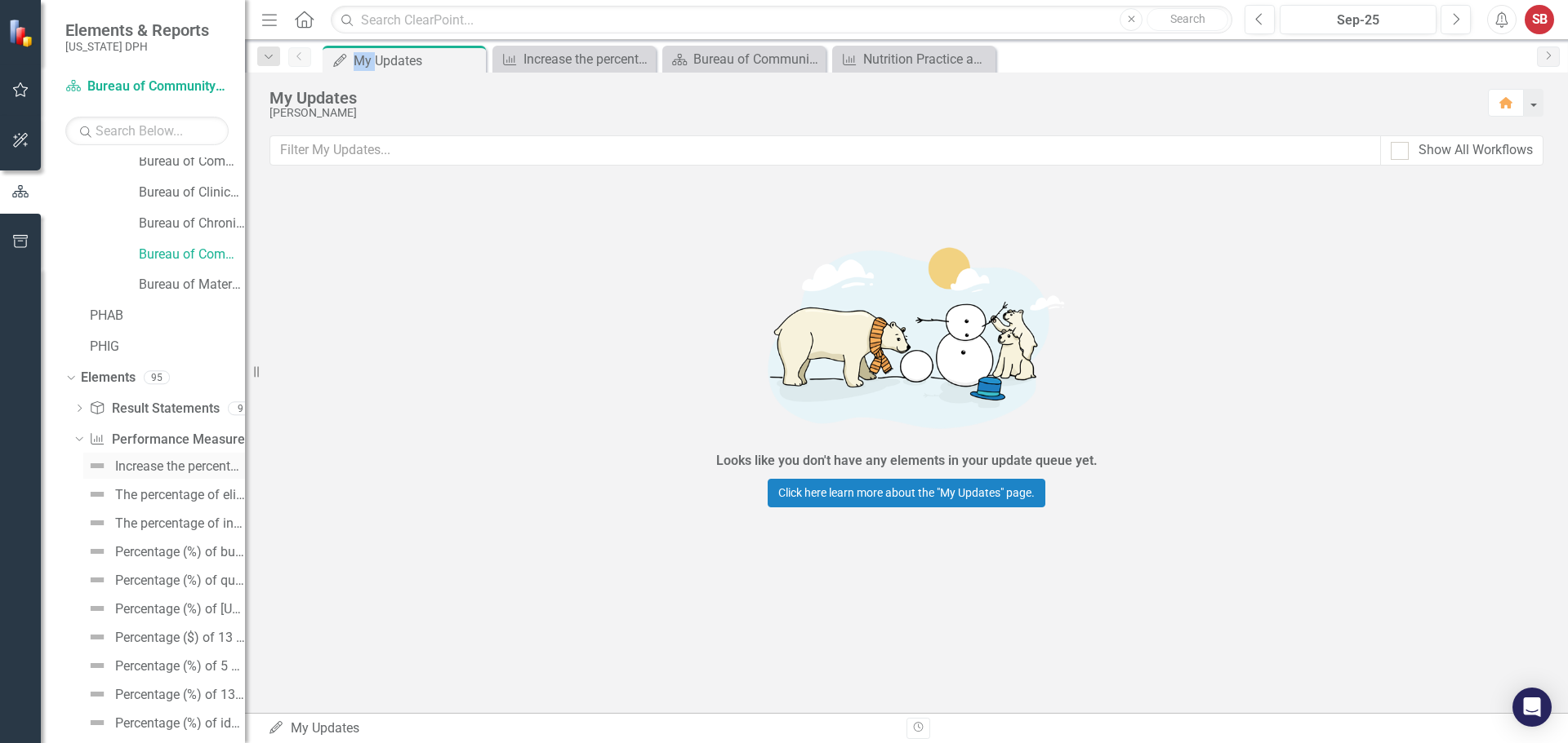
click at [94, 470] on img at bounding box center [97, 466] width 20 height 20
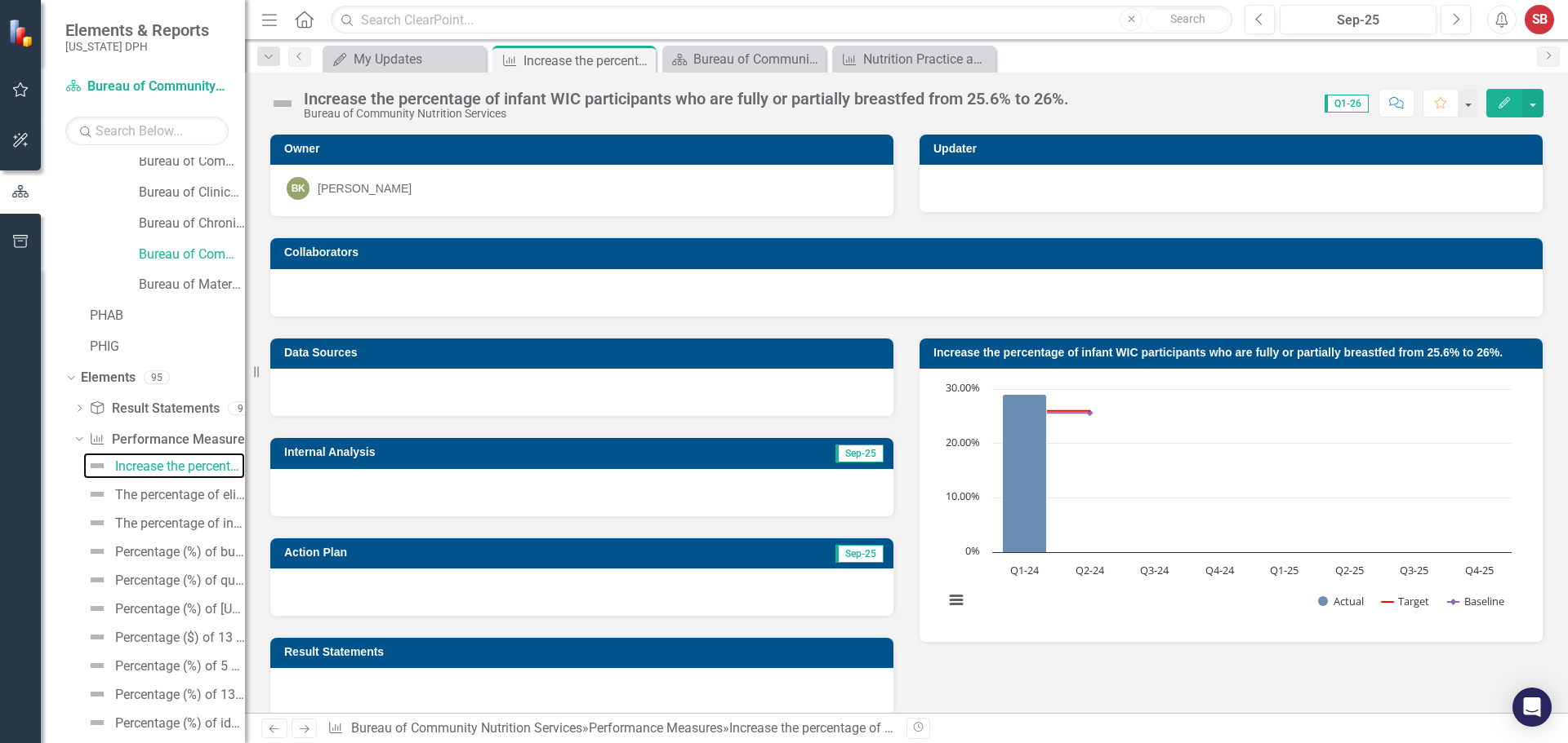
scroll to position [146, 0]
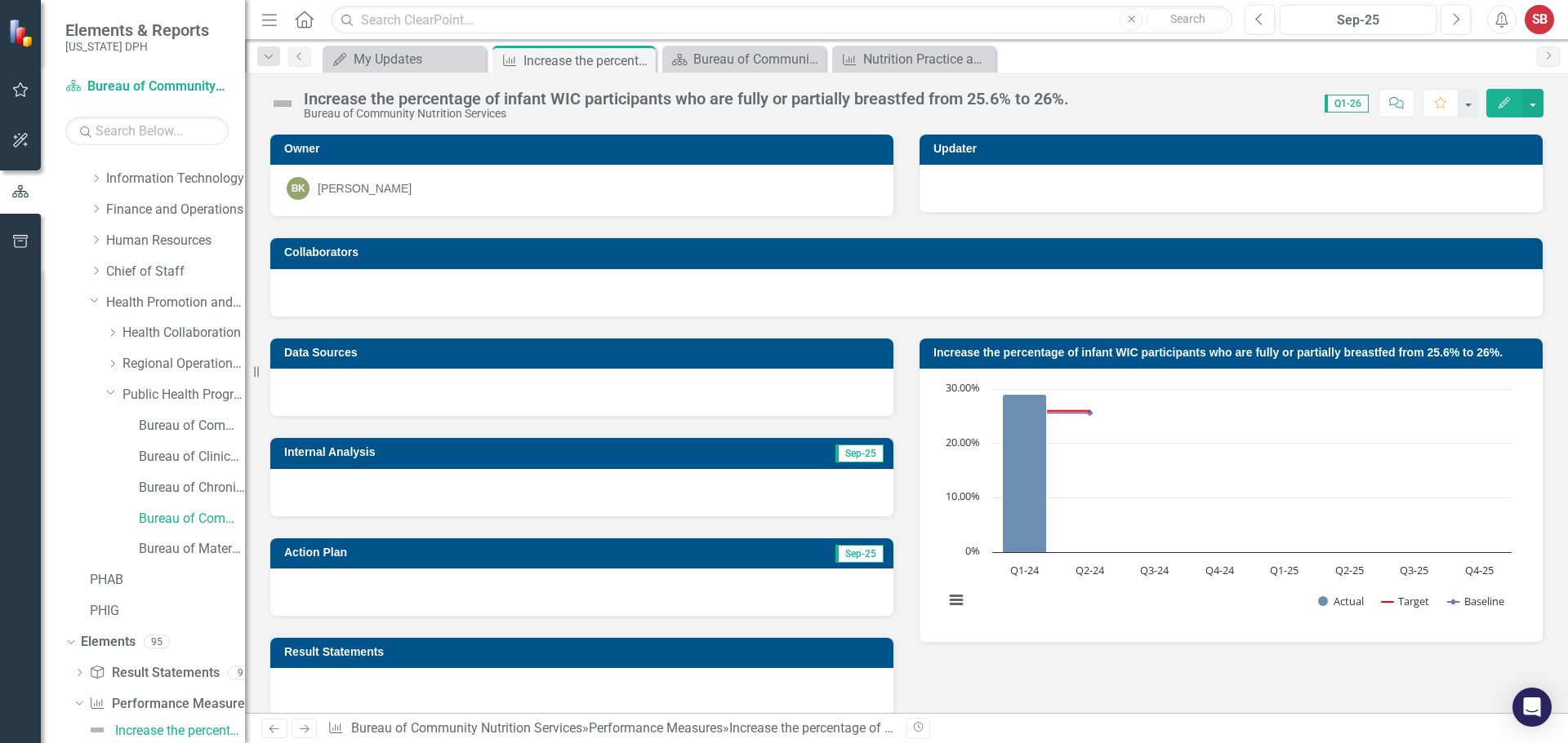
click at [402, 40] on div "Dropdown Search My Updates My Updates Close Performance Measure Increase the pe…" at bounding box center [907, 56] width 1323 height 33
click at [395, 71] on div "My Updates My Updates Close" at bounding box center [403, 59] width 163 height 27
click at [399, 63] on div "My Updates" at bounding box center [407, 60] width 108 height 20
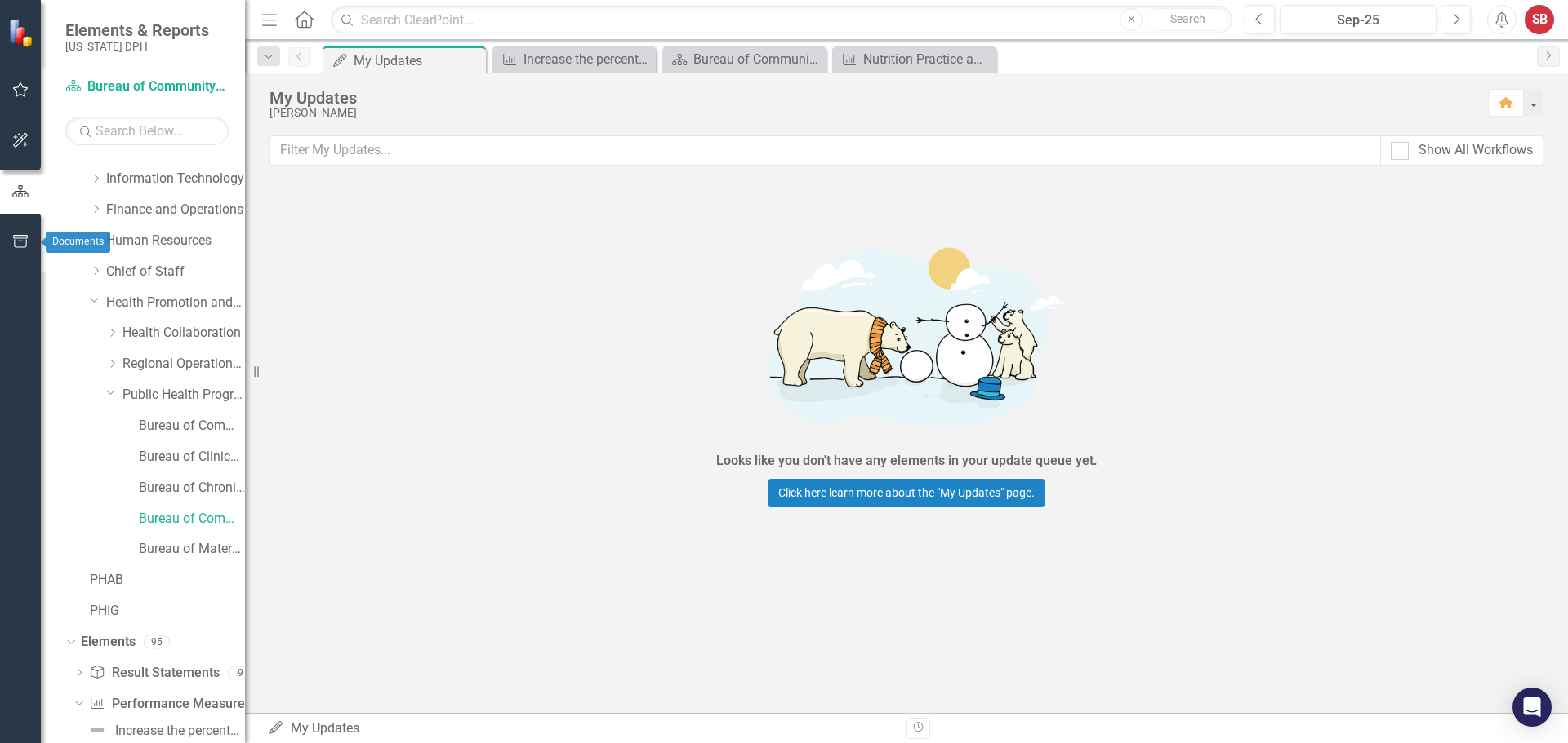
click at [20, 199] on button "button" at bounding box center [20, 192] width 41 height 27
click at [15, 197] on icon "button" at bounding box center [20, 191] width 17 height 12
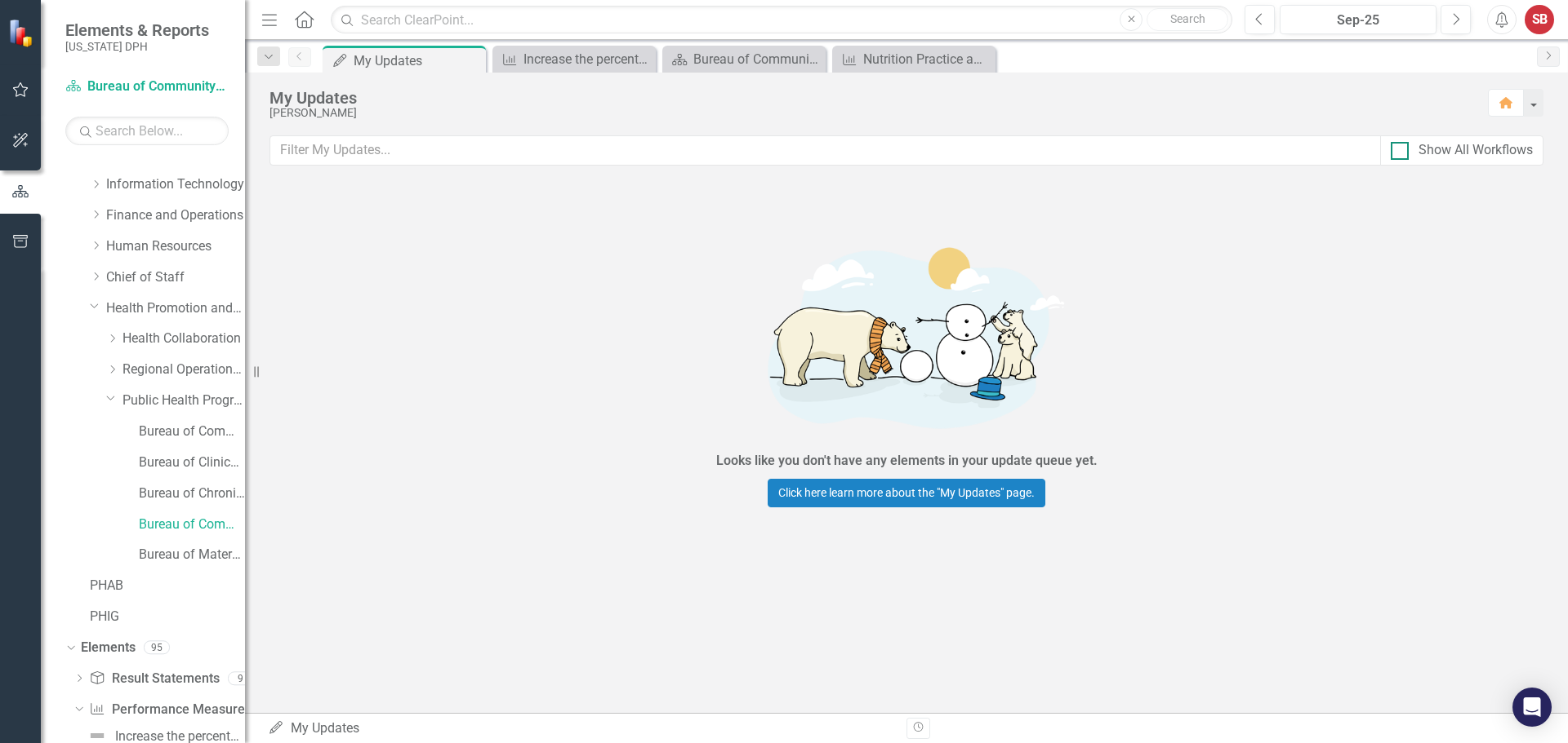
click at [1409, 148] on div "Show All Workflows" at bounding box center [1461, 151] width 142 height 19
click at [1401, 148] on input "Show All Workflows" at bounding box center [1395, 146] width 10 height 10
checkbox input "true"
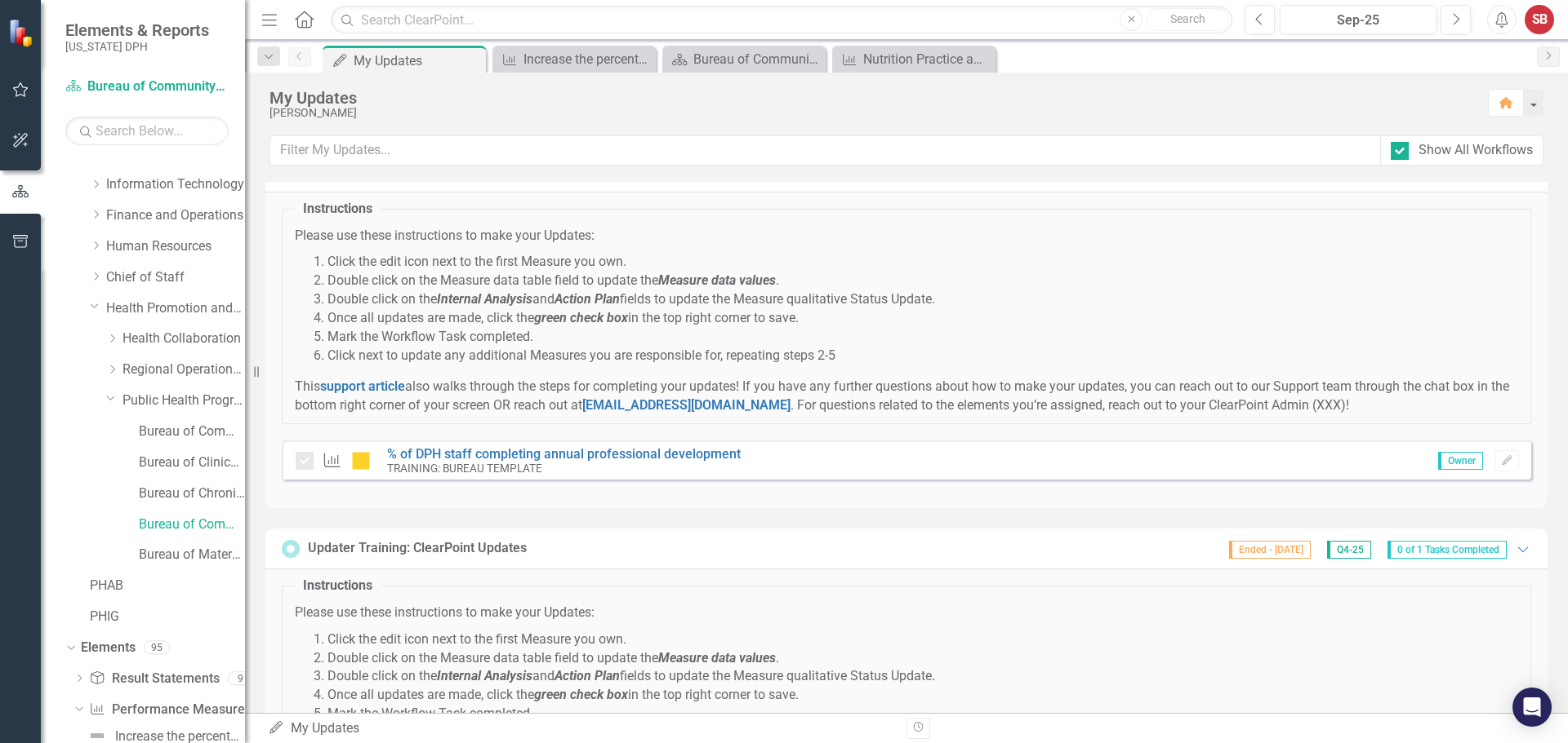
scroll to position [601, 0]
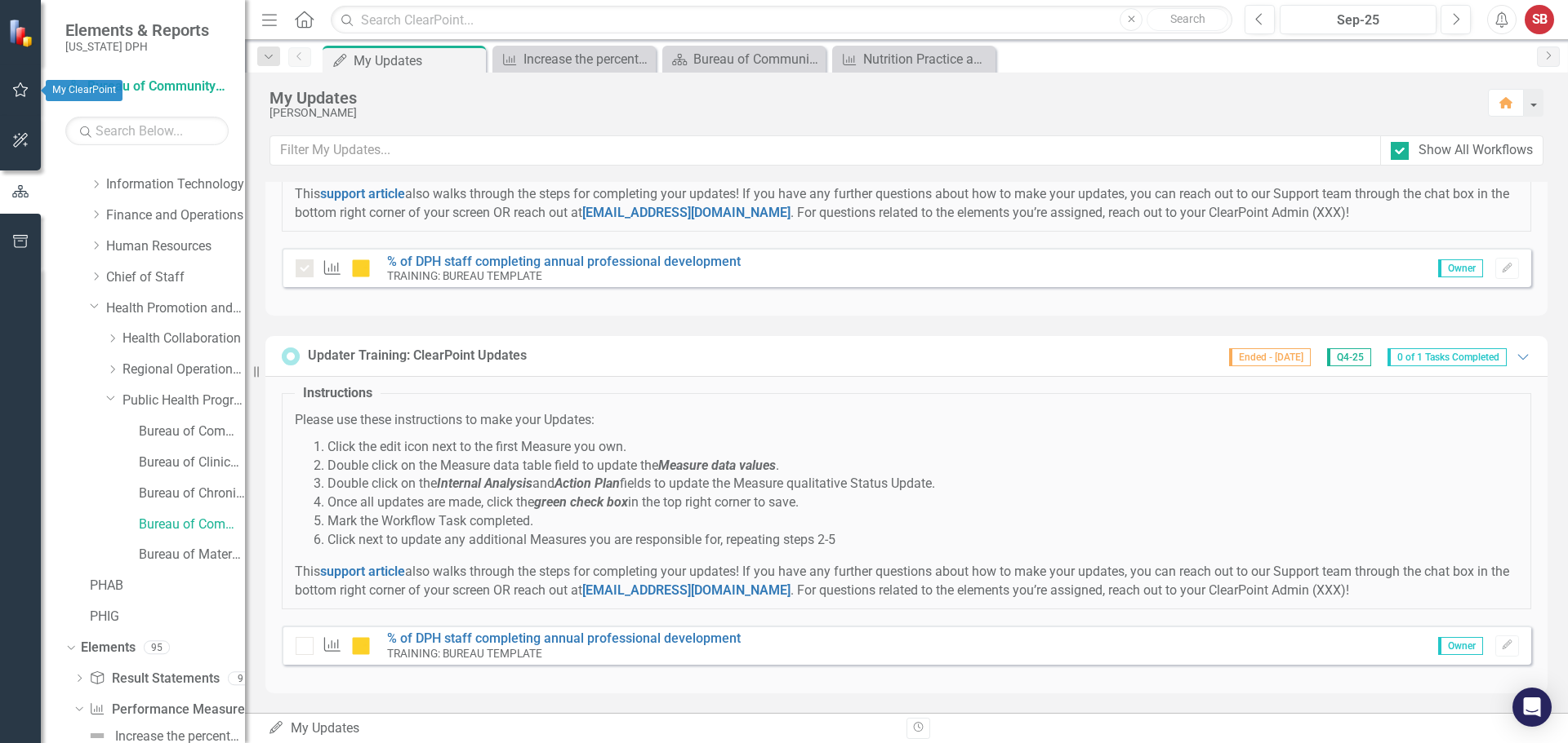
click at [20, 83] on button "button" at bounding box center [20, 90] width 36 height 34
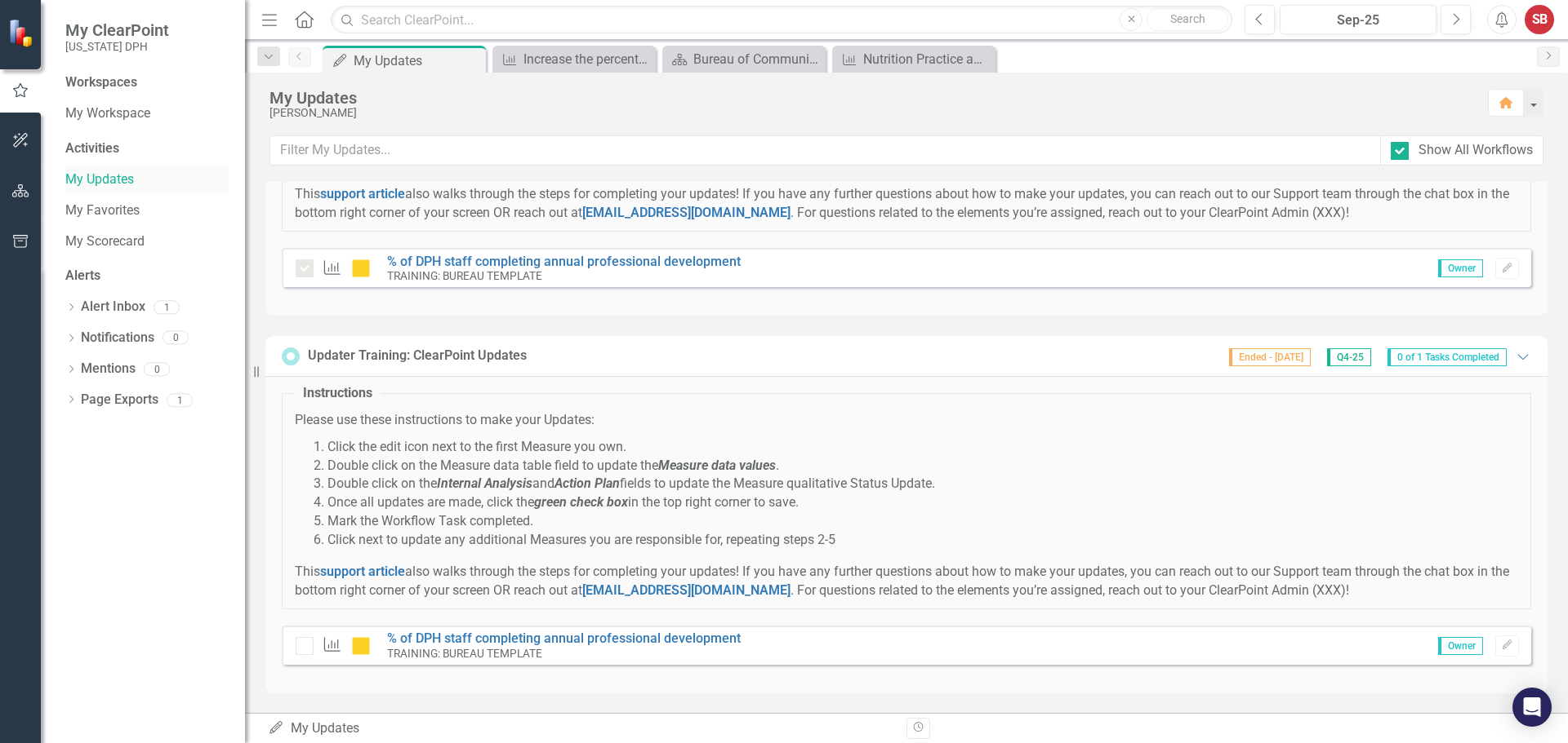
click at [102, 181] on link "My Updates" at bounding box center [146, 180] width 163 height 19
click at [99, 148] on div "Activities" at bounding box center [146, 149] width 163 height 19
click at [101, 145] on div "Activities" at bounding box center [146, 149] width 163 height 19
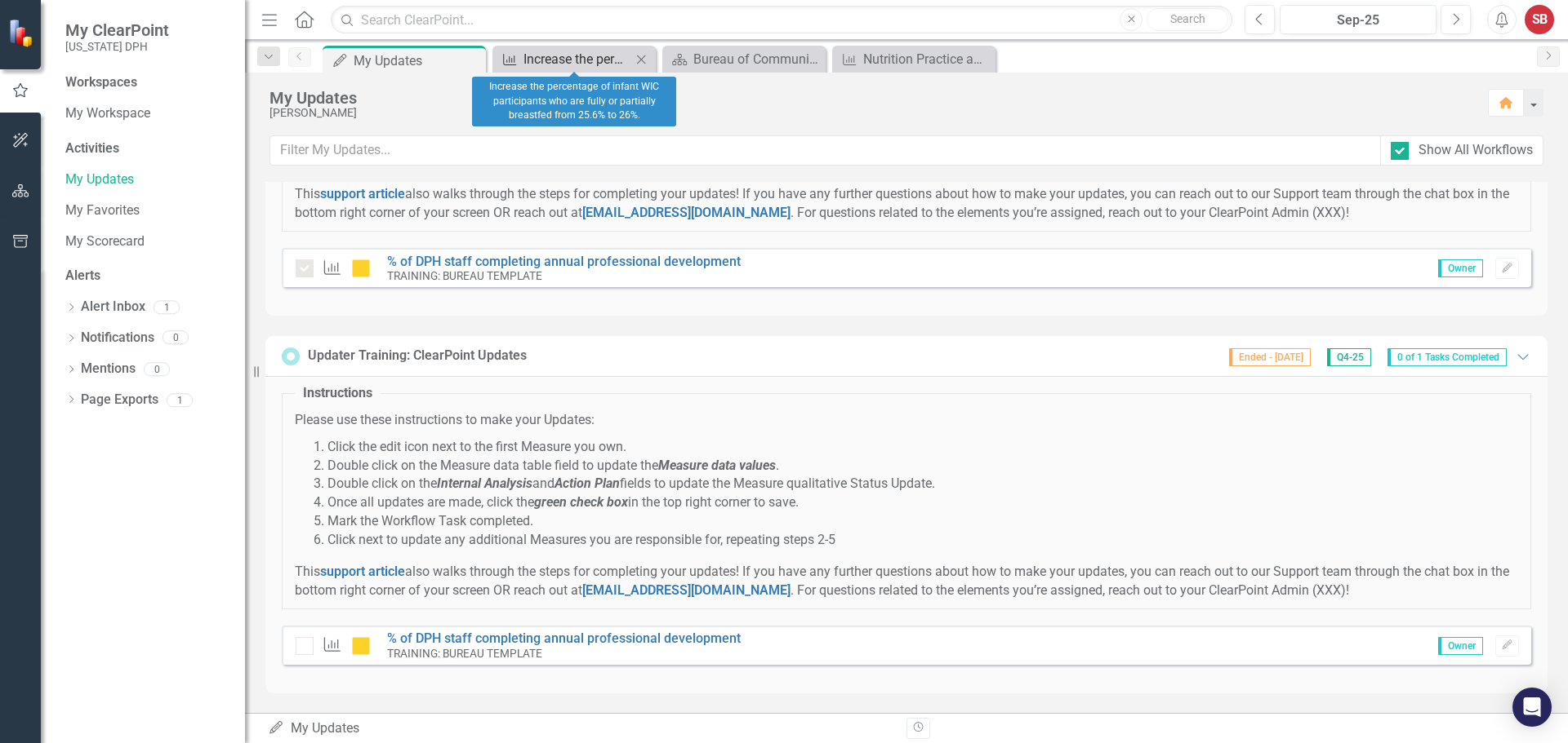
click at [605, 60] on div "Increase the percentage of infant WIC participants who are fully or partially b…" at bounding box center [578, 60] width 108 height 20
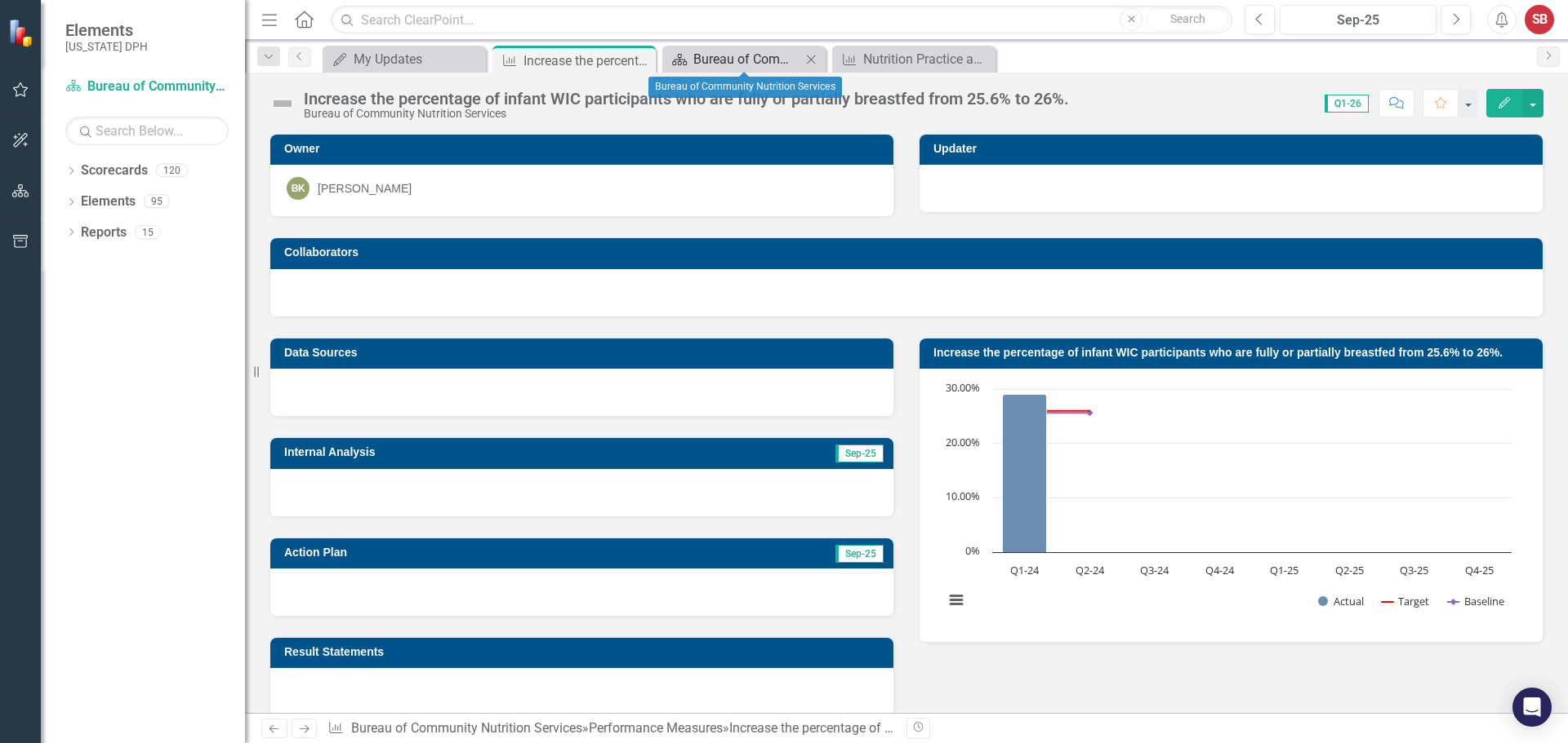
click at [713, 55] on div "Bureau of Community Nutrition Services" at bounding box center [747, 60] width 108 height 20
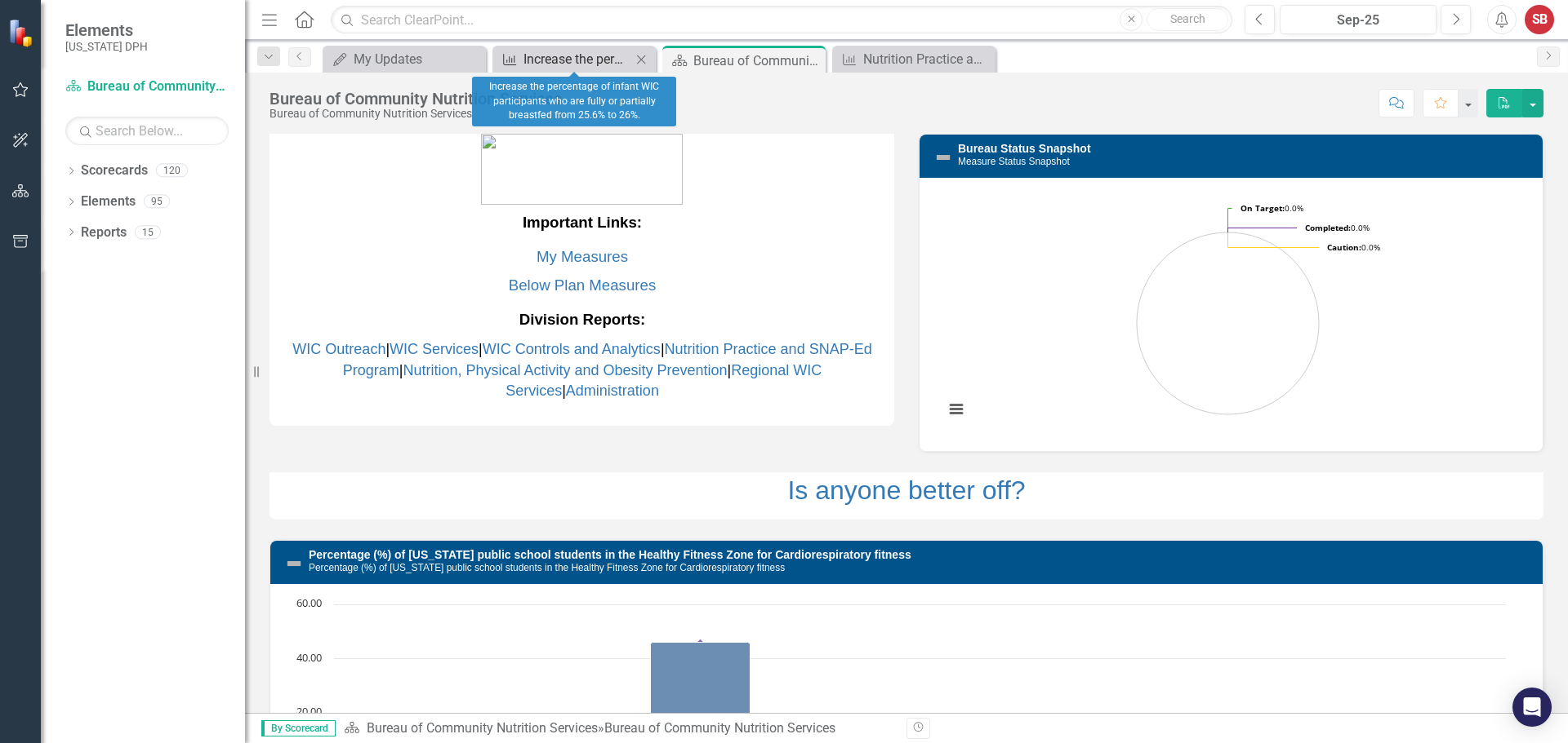
click at [587, 52] on div "Increase the percentage of infant WIC participants who are fully or partially b…" at bounding box center [578, 60] width 108 height 20
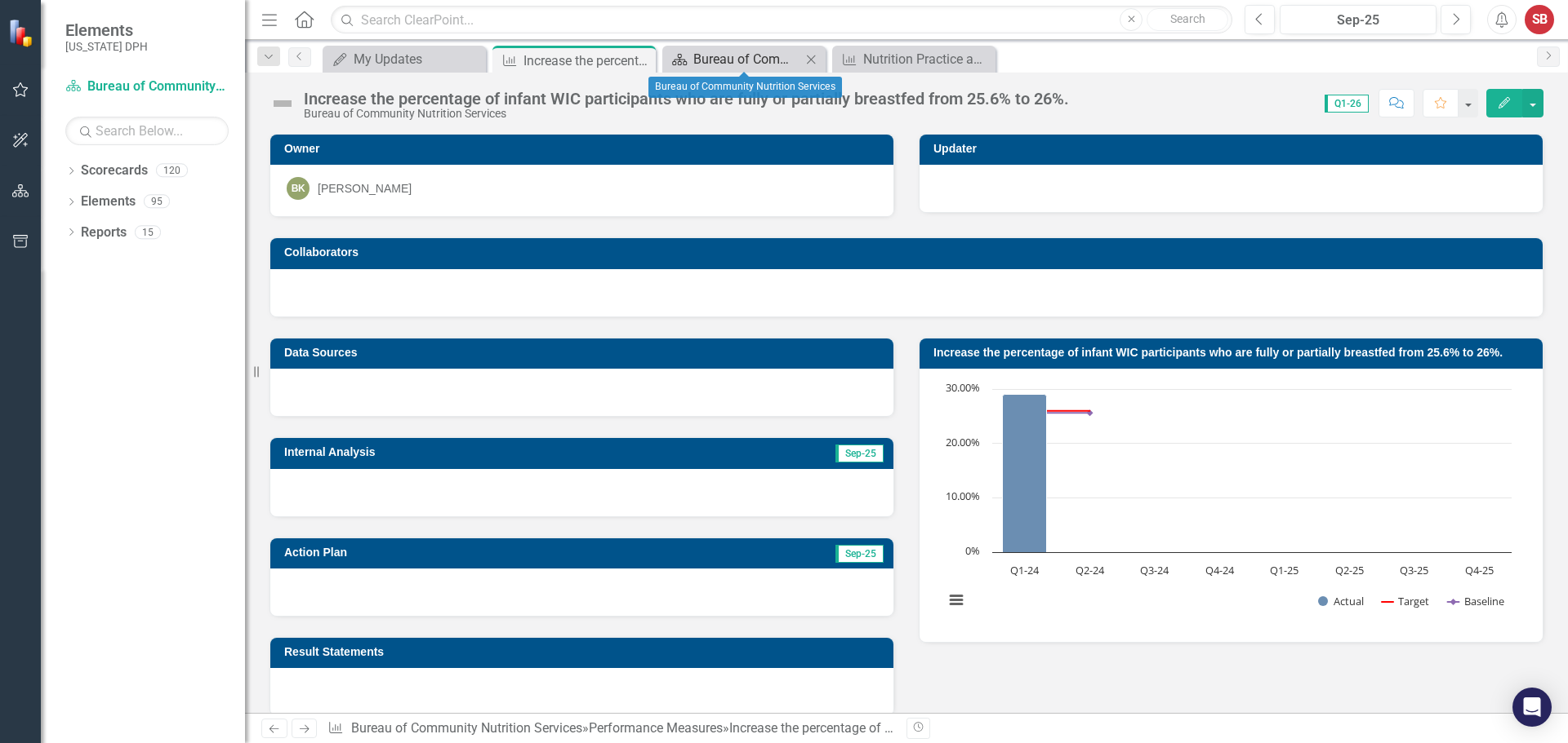
click at [745, 49] on div "Bureau of Community Nutrition Services" at bounding box center [747, 60] width 108 height 20
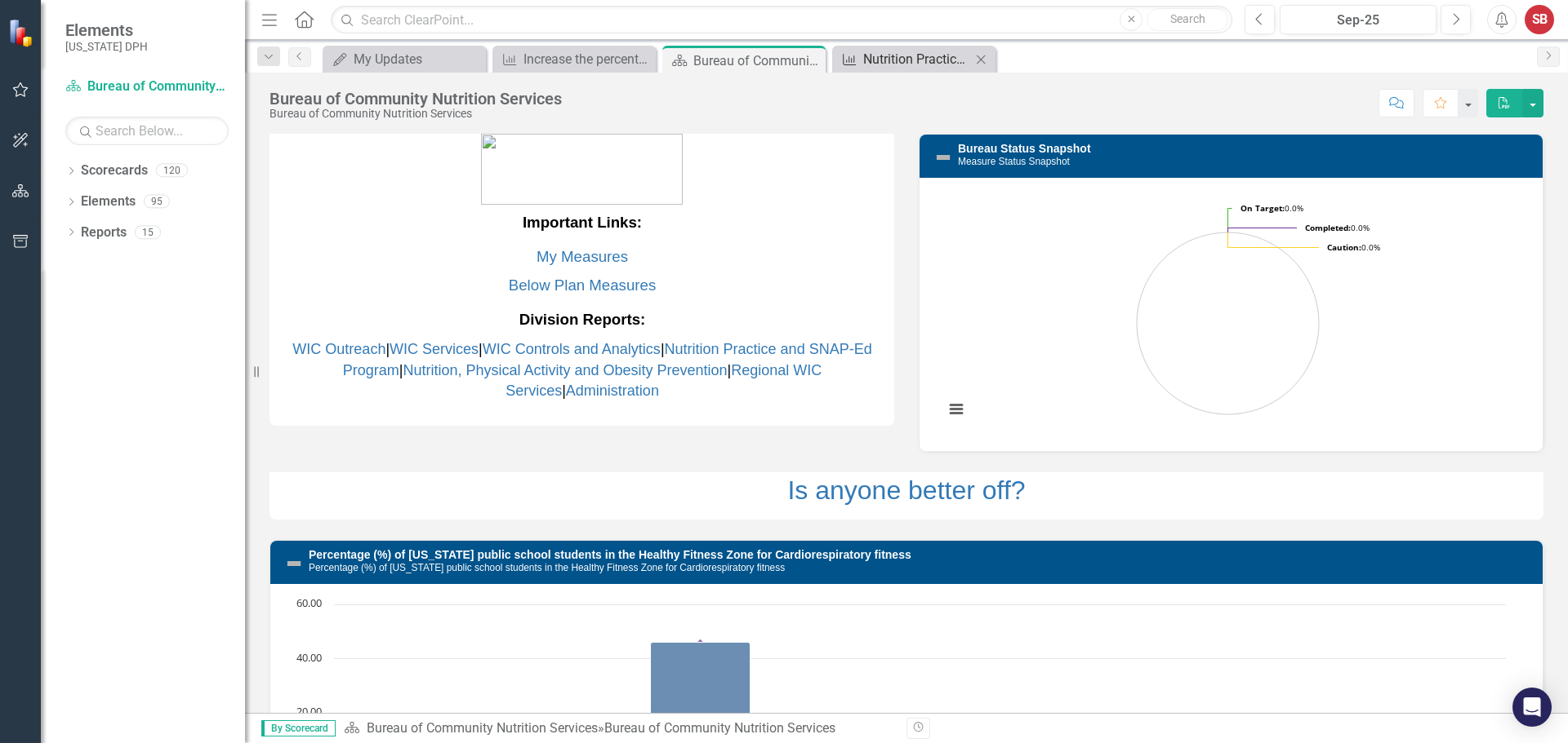
click at [872, 54] on div "Nutrition Practice and SNAP-Ed Program" at bounding box center [917, 60] width 108 height 20
